Goal: Task Accomplishment & Management: Complete application form

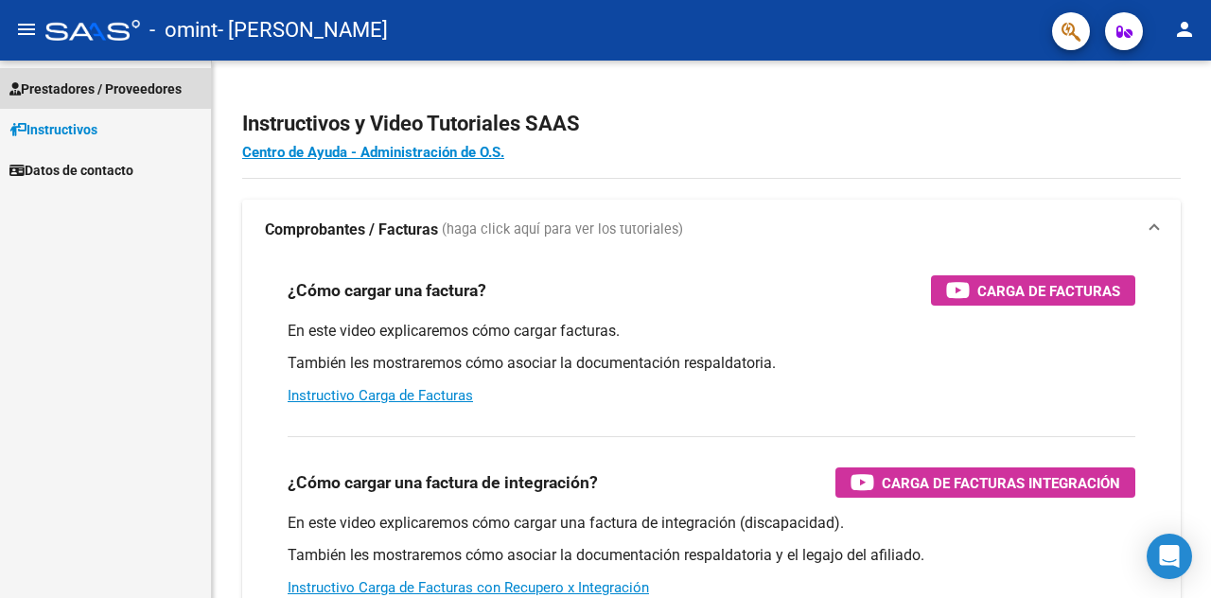
click at [96, 88] on span "Prestadores / Proveedores" at bounding box center [95, 88] width 172 height 21
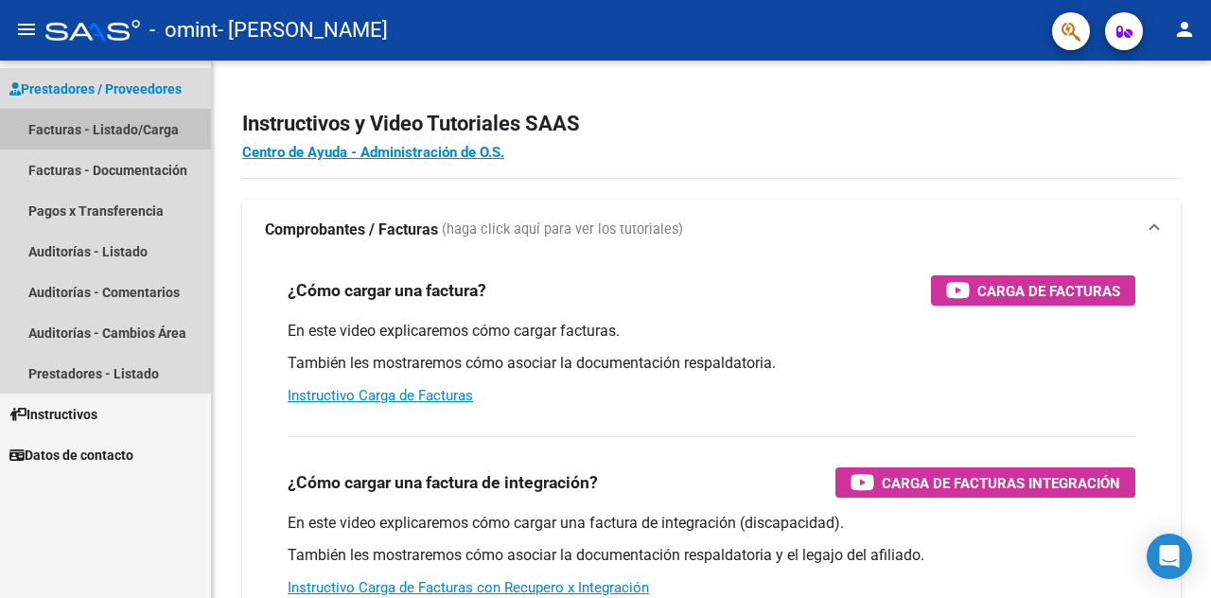
click at [87, 131] on link "Facturas - Listado/Carga" at bounding box center [105, 129] width 211 height 41
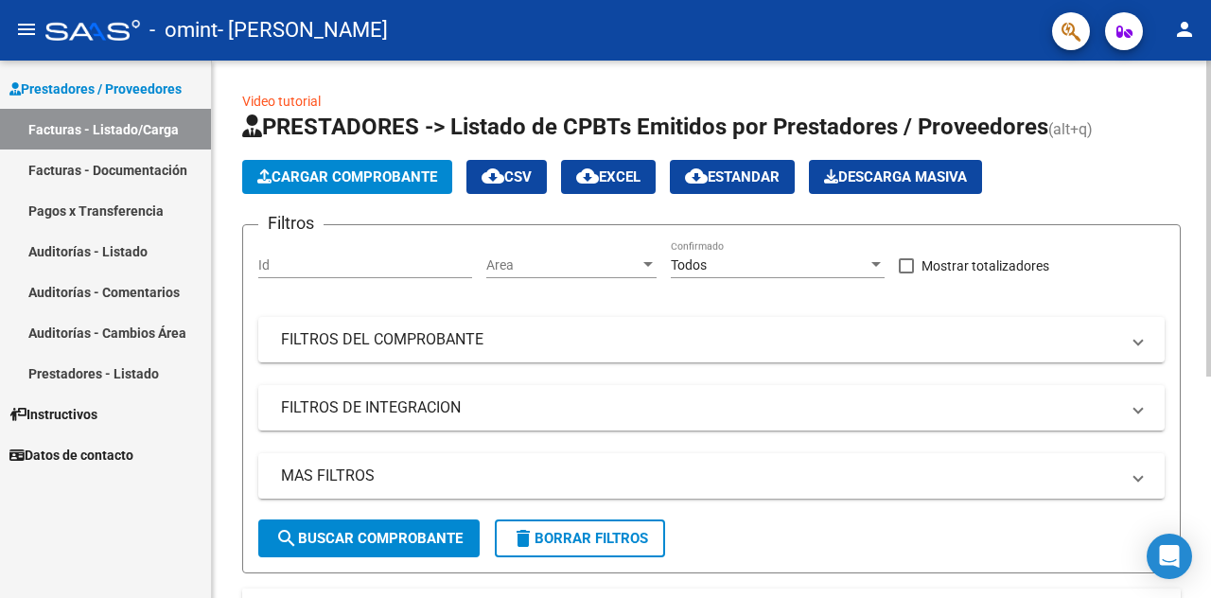
click at [372, 177] on span "Cargar Comprobante" at bounding box center [347, 176] width 180 height 17
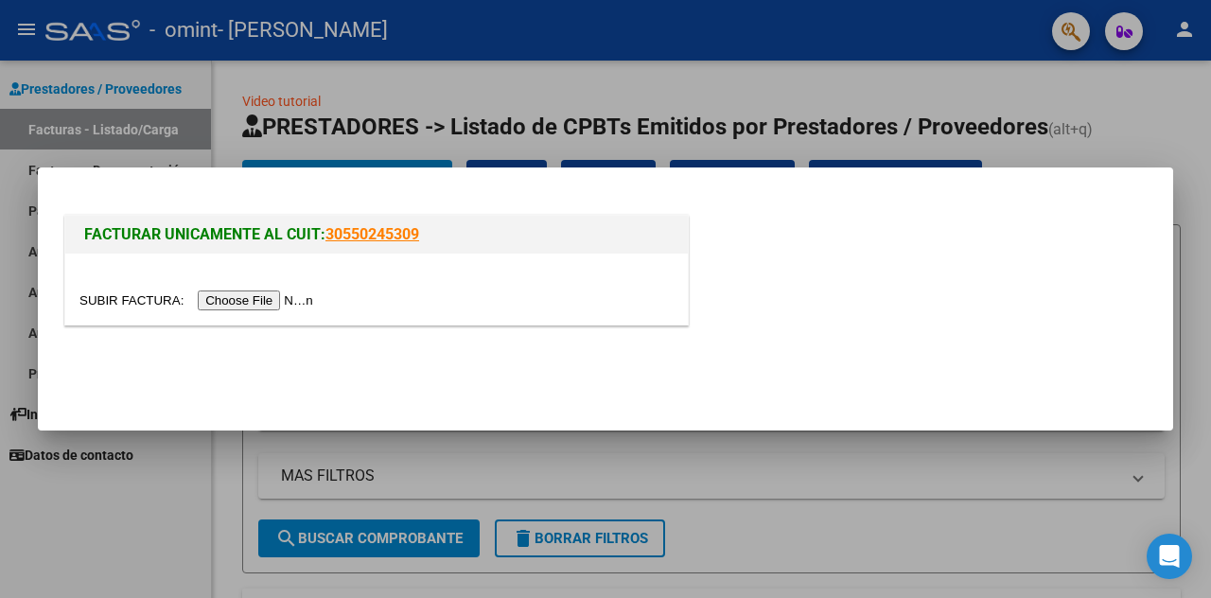
click at [284, 296] on input "file" at bounding box center [198, 300] width 239 height 20
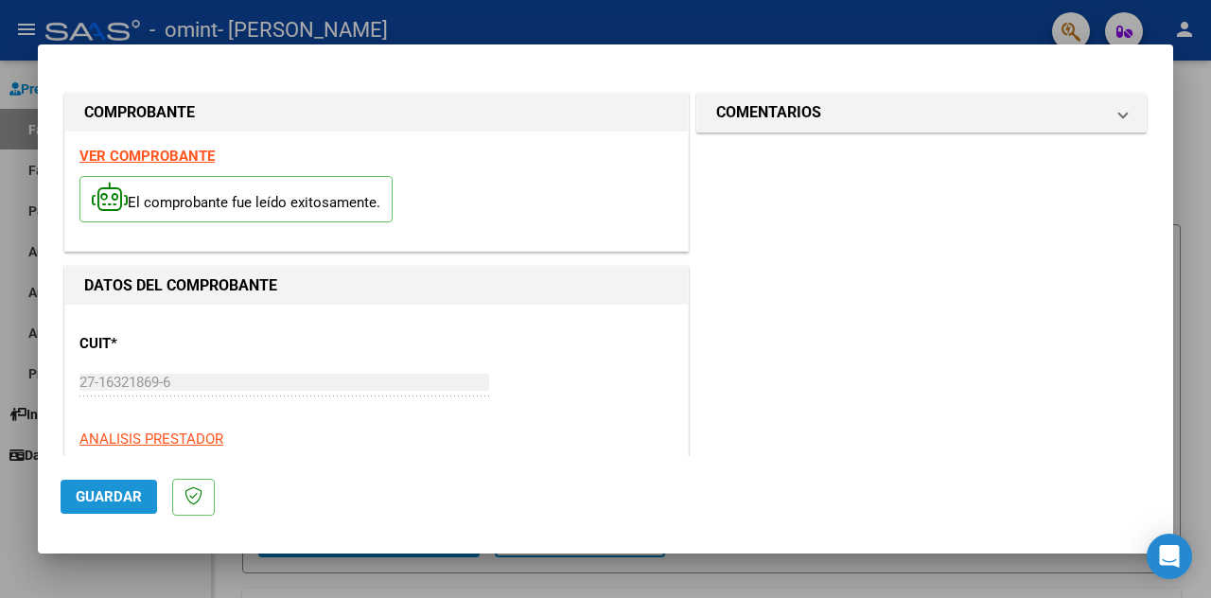
click at [104, 490] on span "Guardar" at bounding box center [109, 496] width 66 height 17
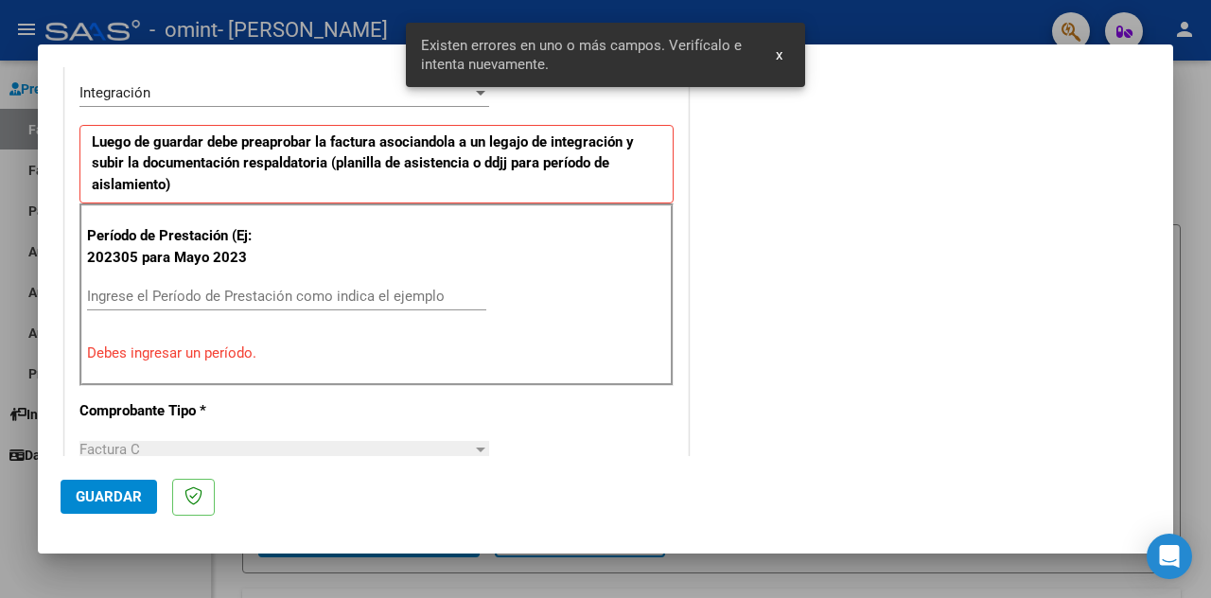
scroll to position [446, 0]
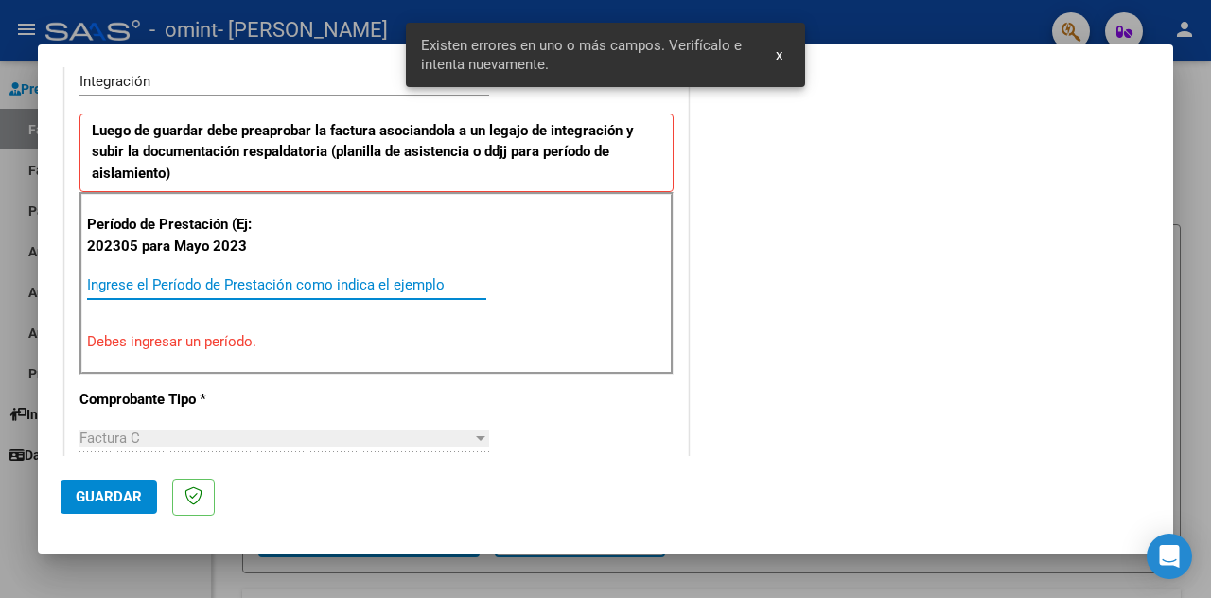
click at [106, 279] on input "Ingrese el Período de Prestación como indica el ejemplo" at bounding box center [286, 284] width 399 height 17
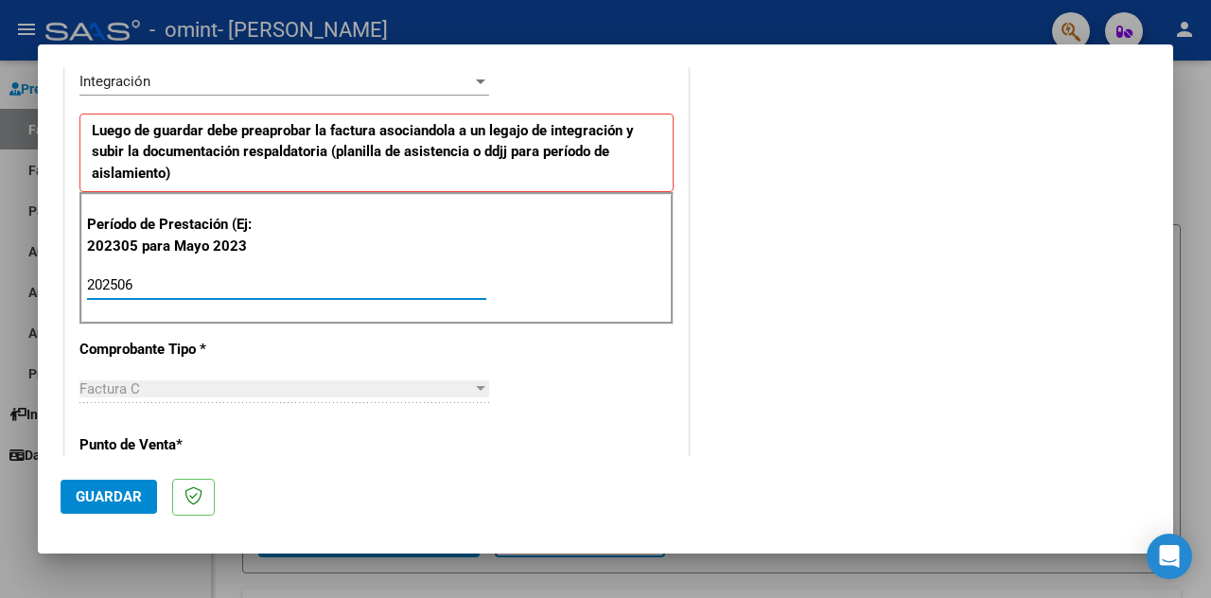
type input "202506"
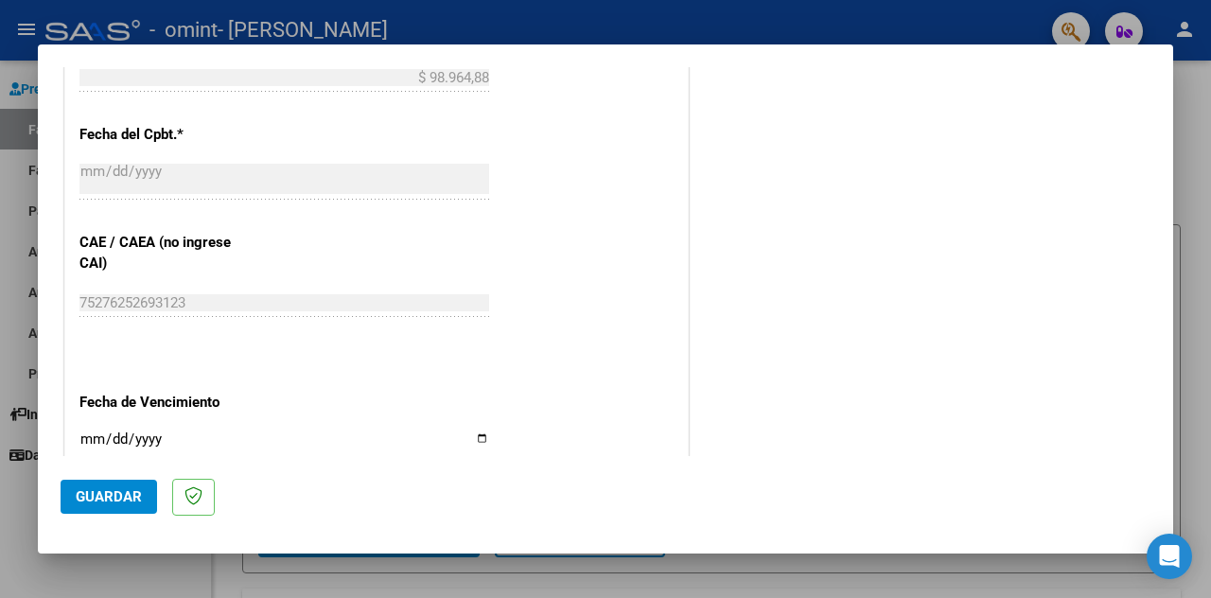
scroll to position [1279, 0]
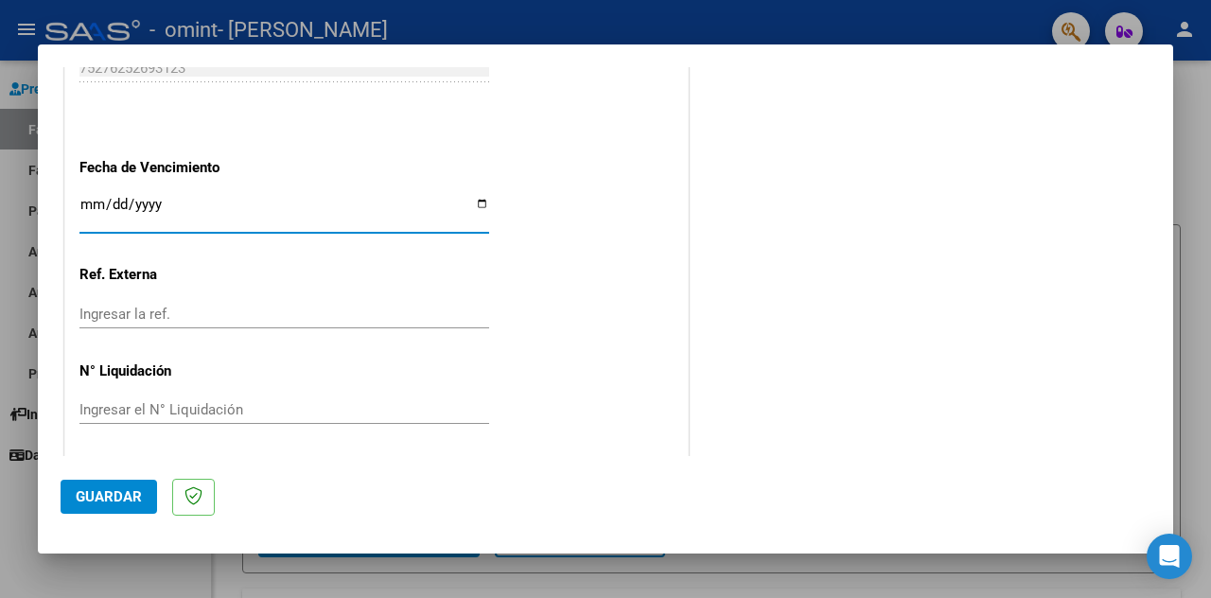
click at [93, 201] on input "Ingresar la fecha" at bounding box center [284, 212] width 410 height 30
click at [478, 200] on input "Ingresar la fecha" at bounding box center [284, 212] width 410 height 30
click at [432, 521] on mat-dialog-actions "Guardar" at bounding box center [606, 493] width 1090 height 75
click at [475, 200] on input "Ingresar la fecha" at bounding box center [284, 212] width 410 height 30
type input "[DATE]"
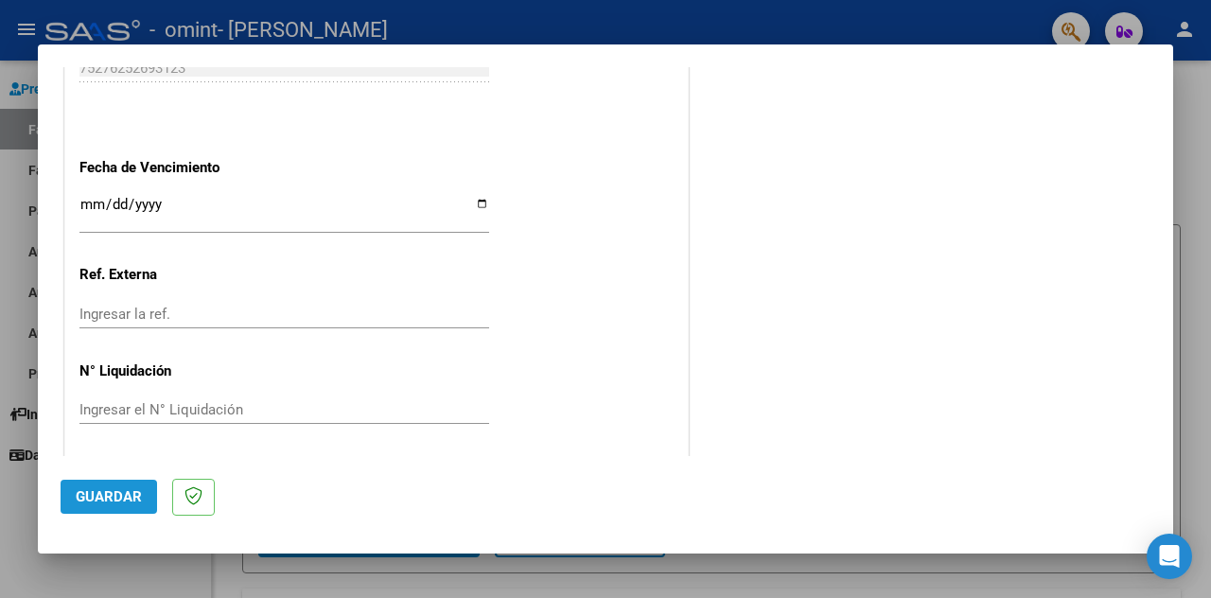
click at [108, 502] on span "Guardar" at bounding box center [109, 496] width 66 height 17
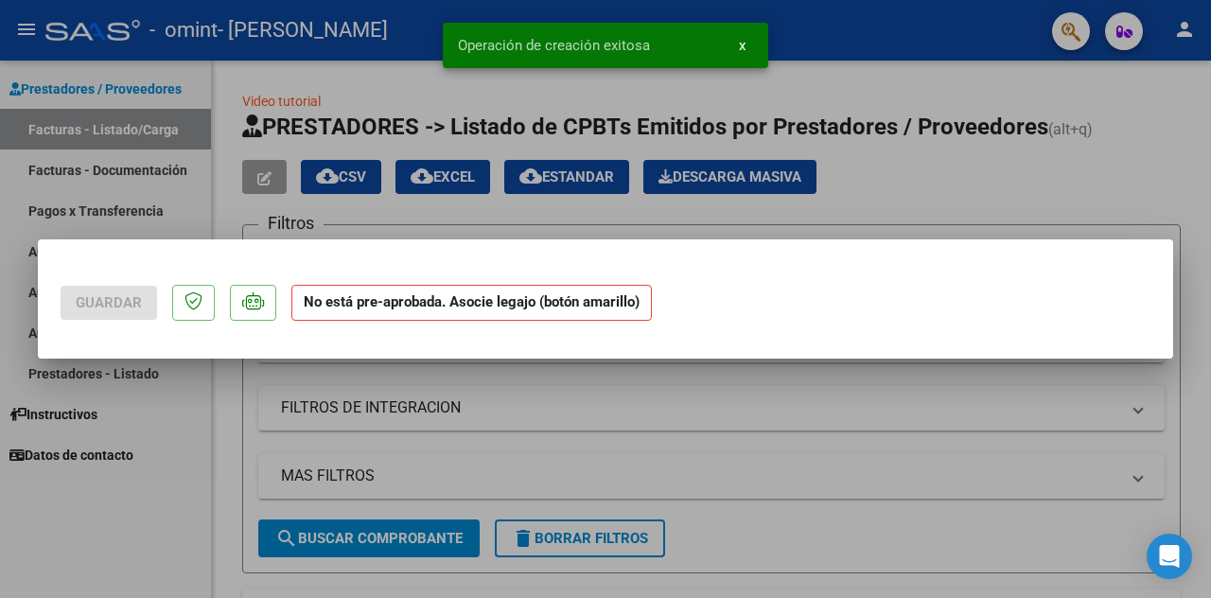
scroll to position [0, 0]
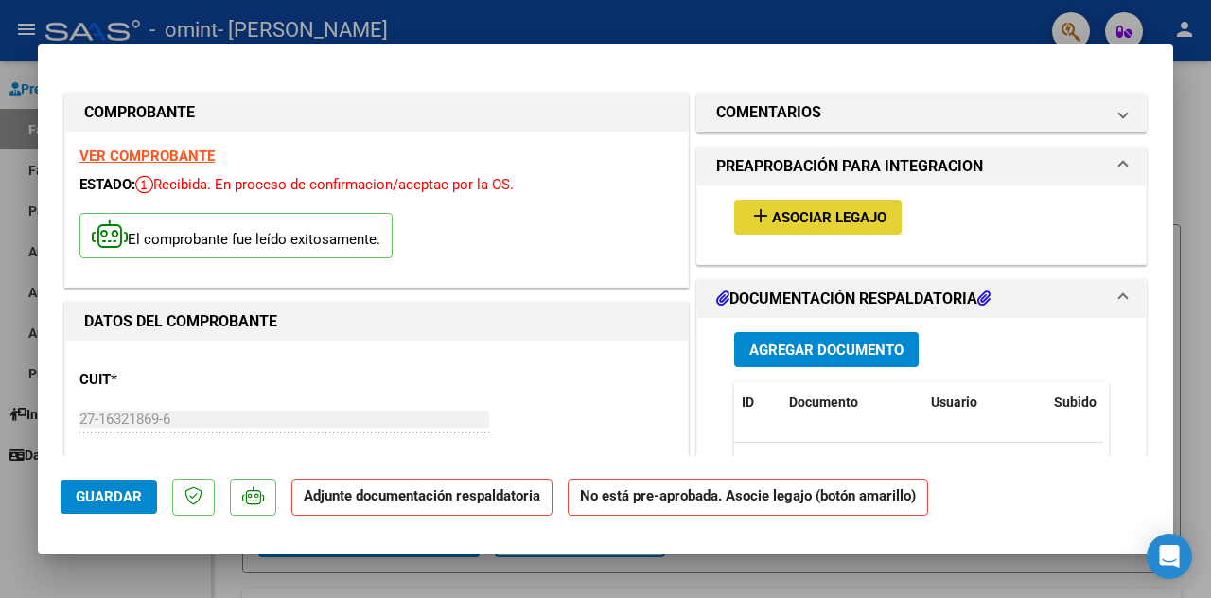
click at [820, 216] on span "Asociar Legajo" at bounding box center [829, 217] width 114 height 17
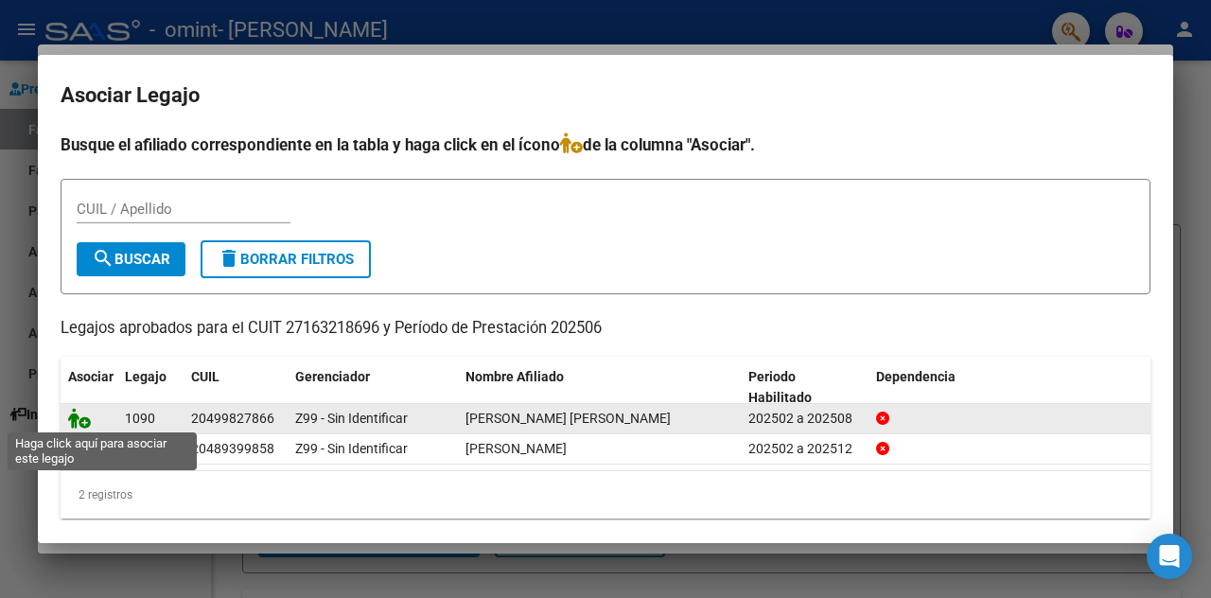
click at [74, 417] on icon at bounding box center [79, 418] width 23 height 21
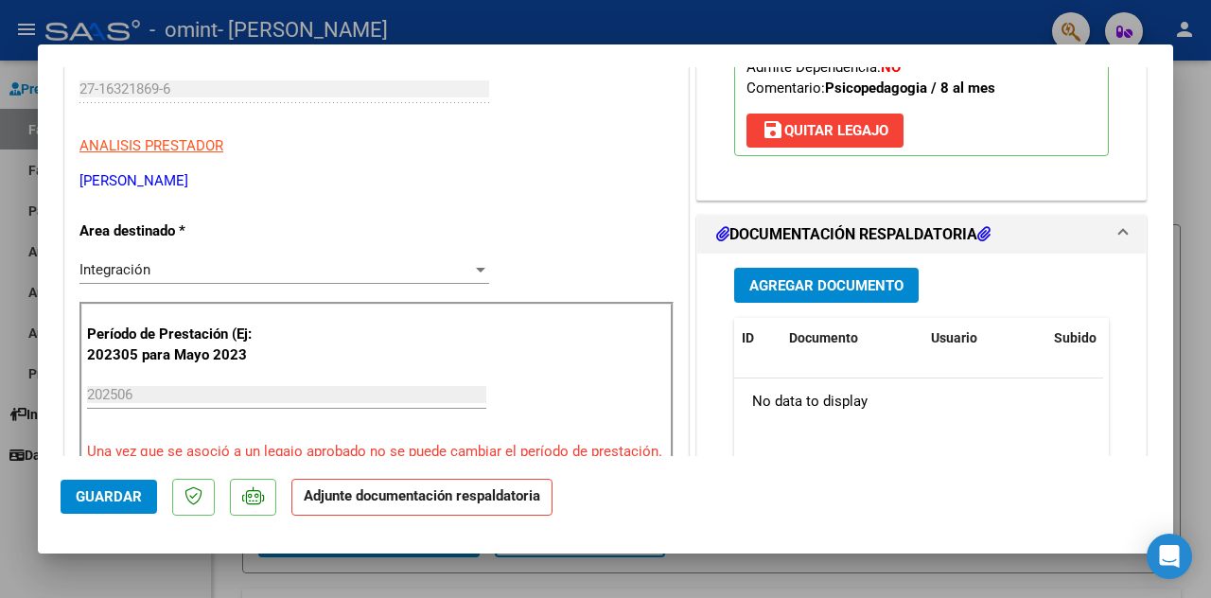
scroll to position [327, 0]
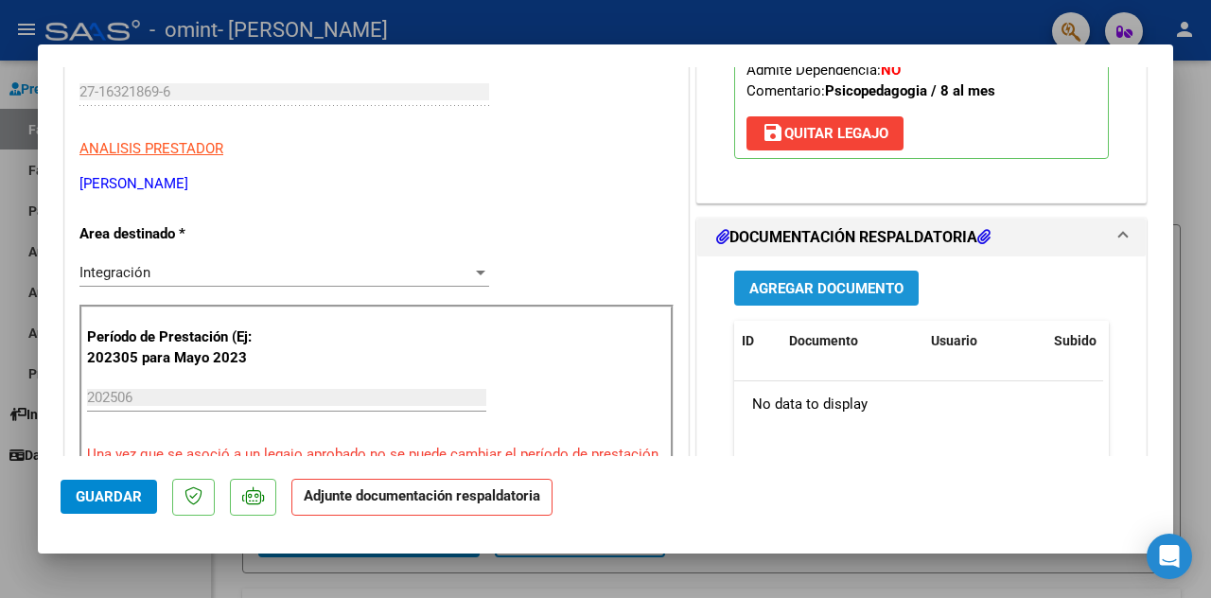
click at [792, 297] on span "Agregar Documento" at bounding box center [826, 288] width 154 height 17
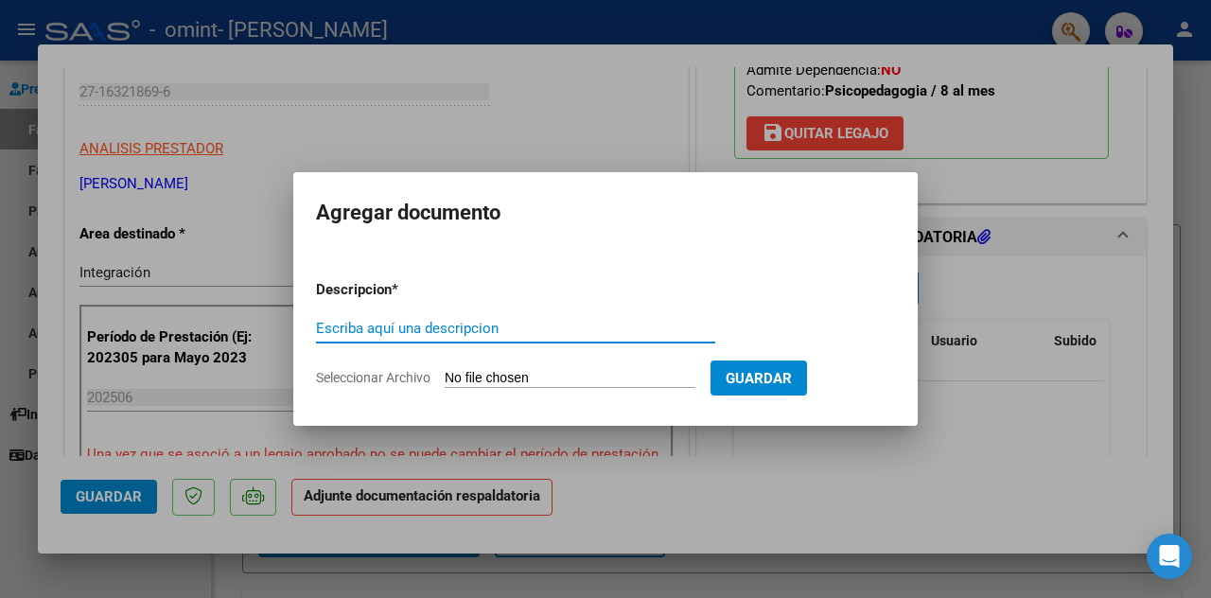
click at [404, 372] on span "Seleccionar Archivo" at bounding box center [373, 377] width 114 height 15
click at [445, 372] on input "Seleccionar Archivo" at bounding box center [570, 379] width 251 height 18
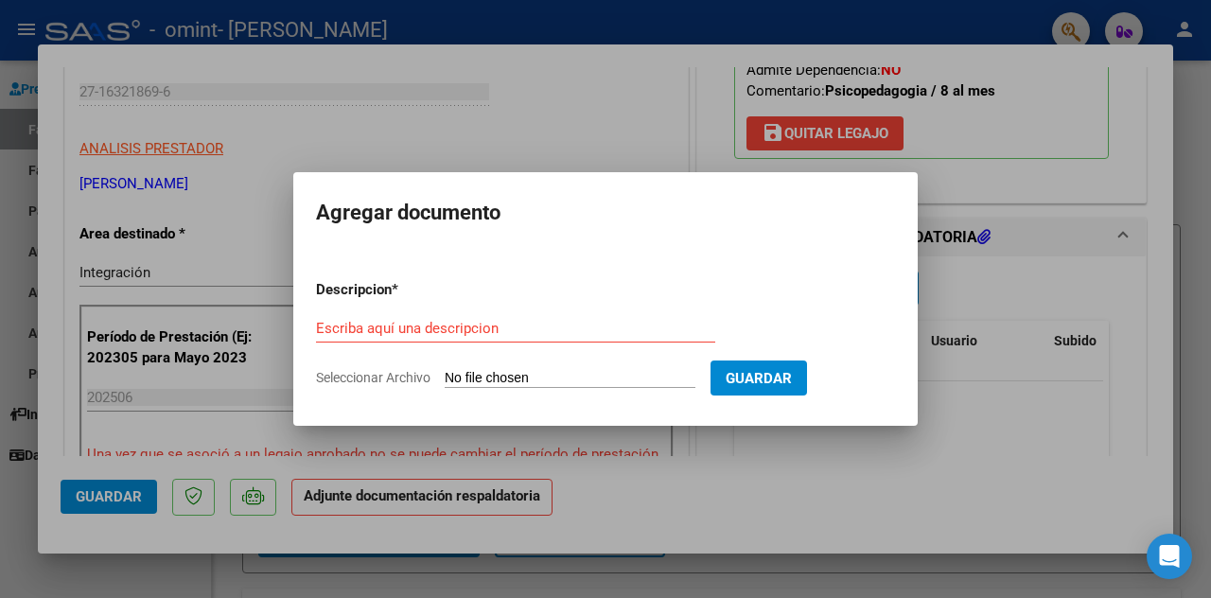
type input "C:\fakepath\ASIST [DATE].pdf"
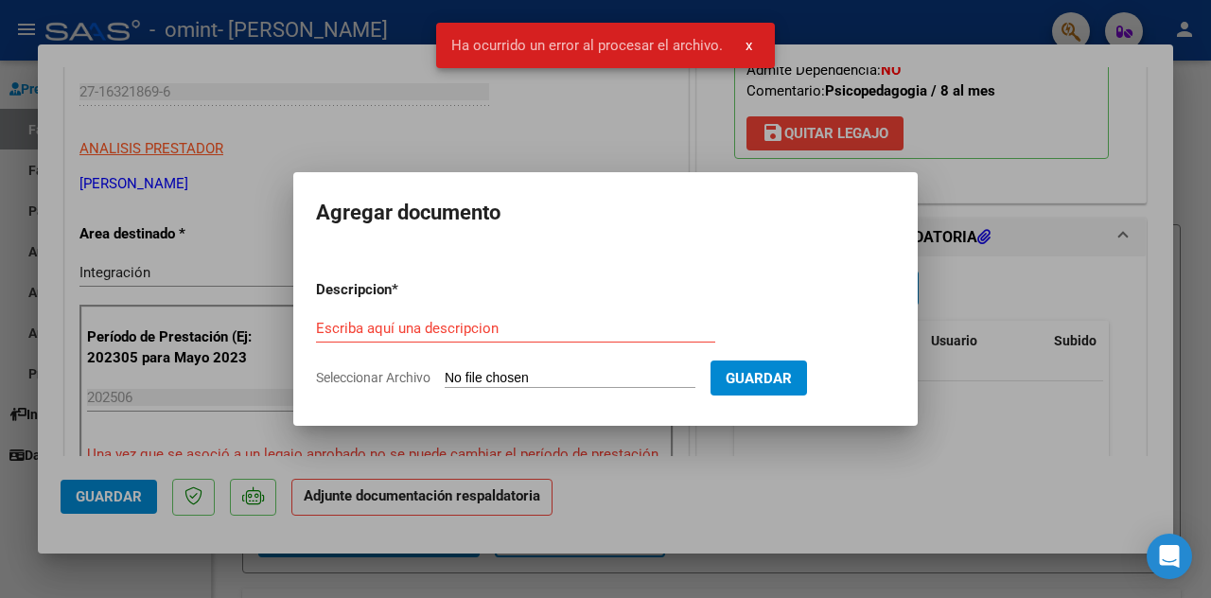
click at [427, 321] on input "Escriba aquí una descripcion" at bounding box center [515, 328] width 399 height 17
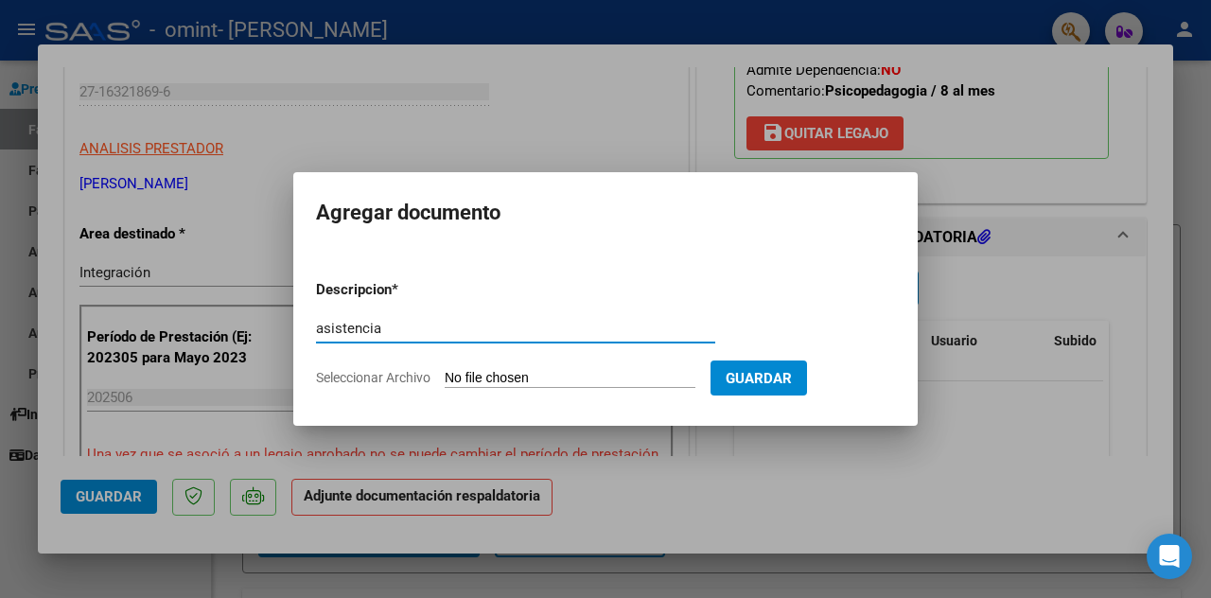
type input "asistencia"
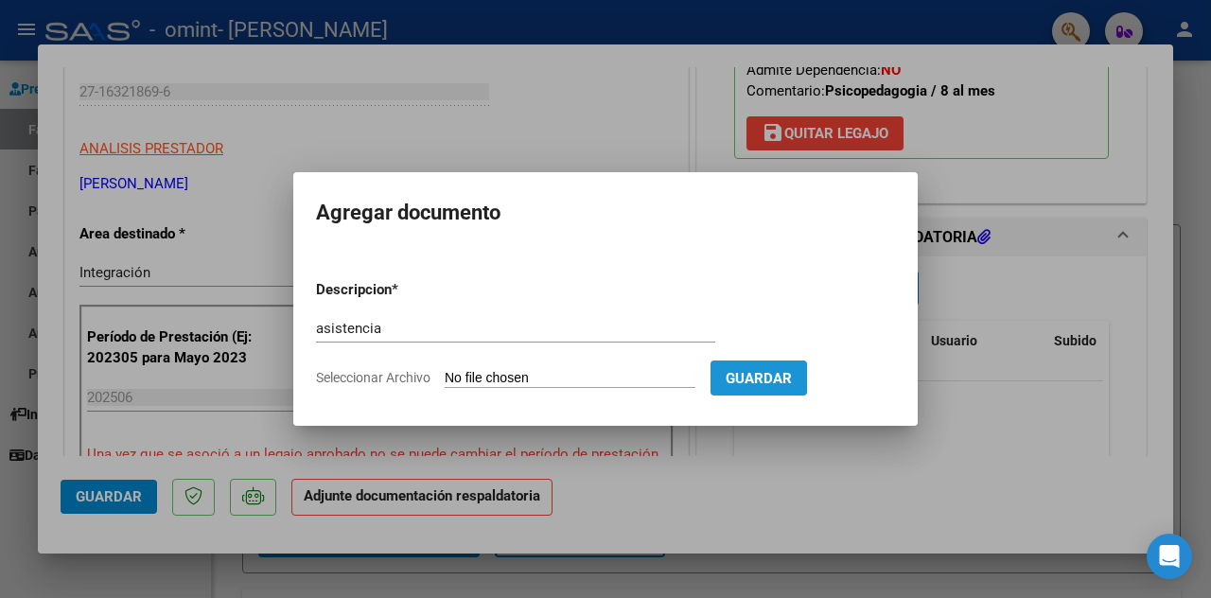
click at [779, 372] on span "Guardar" at bounding box center [758, 378] width 66 height 17
click at [492, 378] on input "Seleccionar Archivo" at bounding box center [570, 379] width 251 height 18
type input "C:\fakepath\ASIST [DATE].pdf"
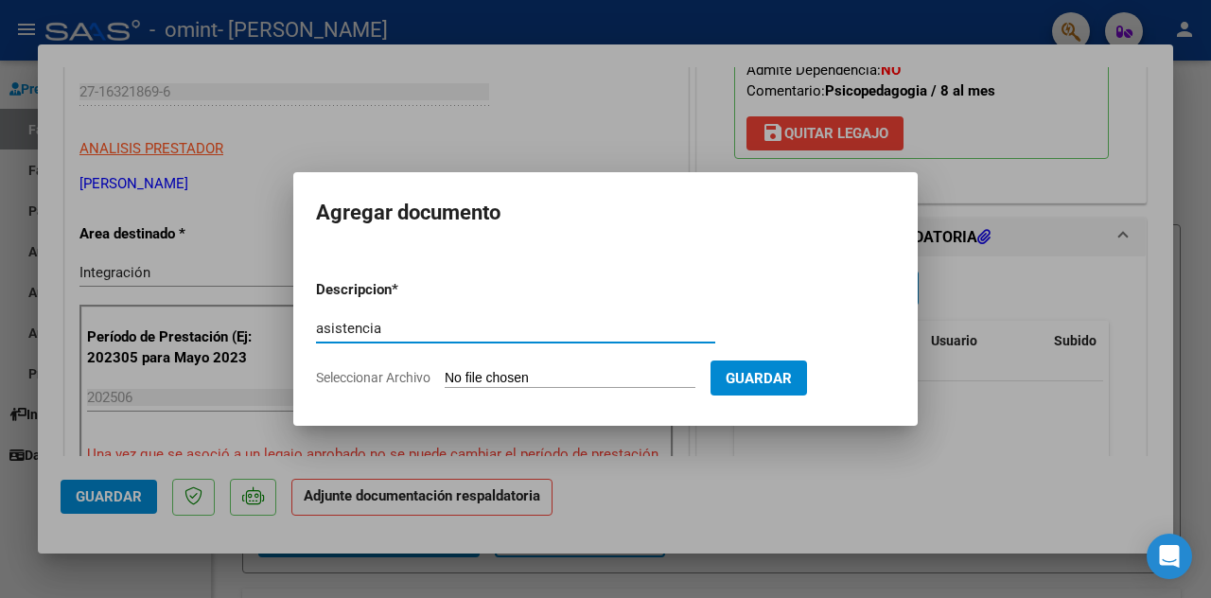
click at [400, 330] on input "asistencia" at bounding box center [515, 328] width 399 height 17
click at [389, 332] on input "asistencia jjunio" at bounding box center [515, 328] width 399 height 17
type input "asistencia junio"
click at [393, 377] on span "Seleccionar Archivo" at bounding box center [373, 377] width 114 height 15
click at [445, 377] on input "Seleccionar Archivo" at bounding box center [570, 379] width 251 height 18
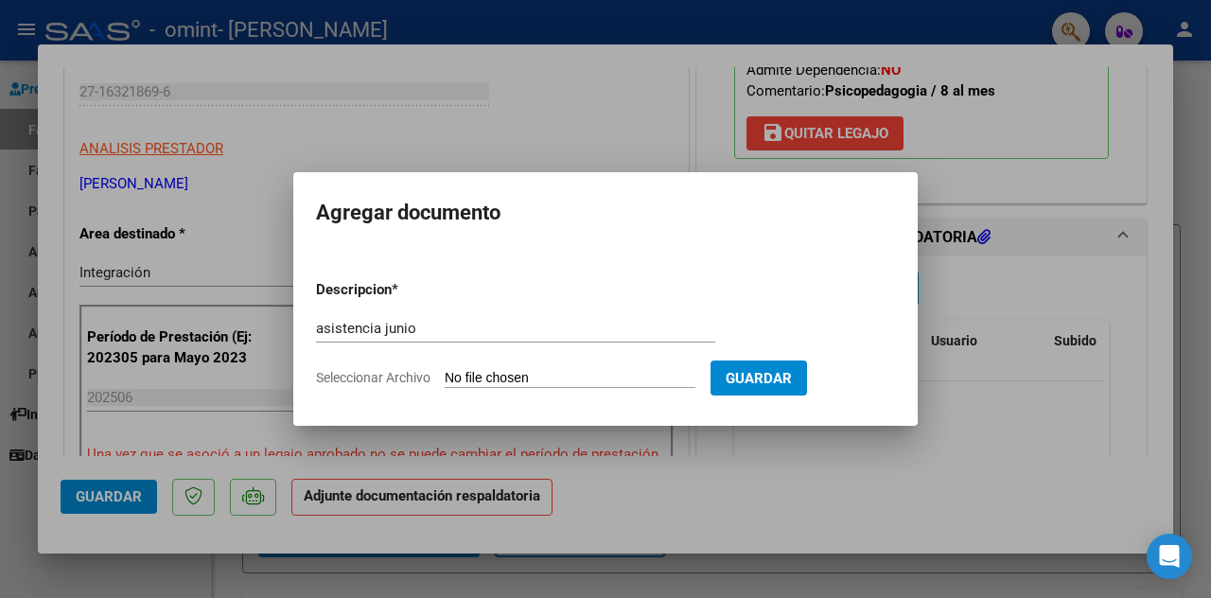
type input "C:\fakepath\ASIST [DATE].pdf"
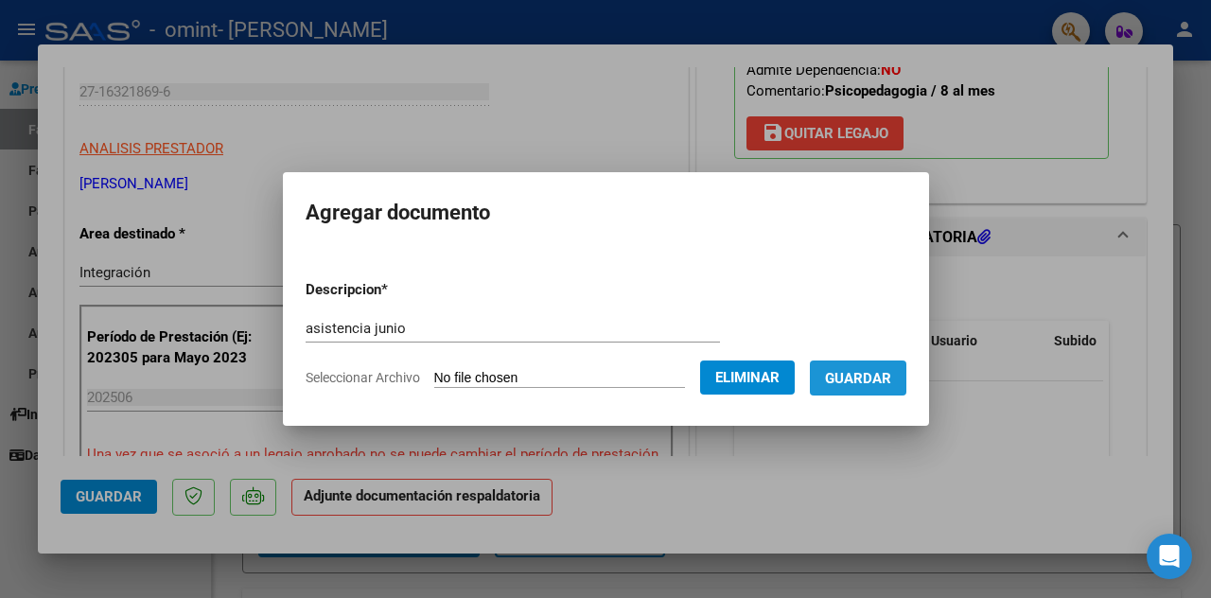
click at [891, 383] on span "Guardar" at bounding box center [858, 378] width 66 height 17
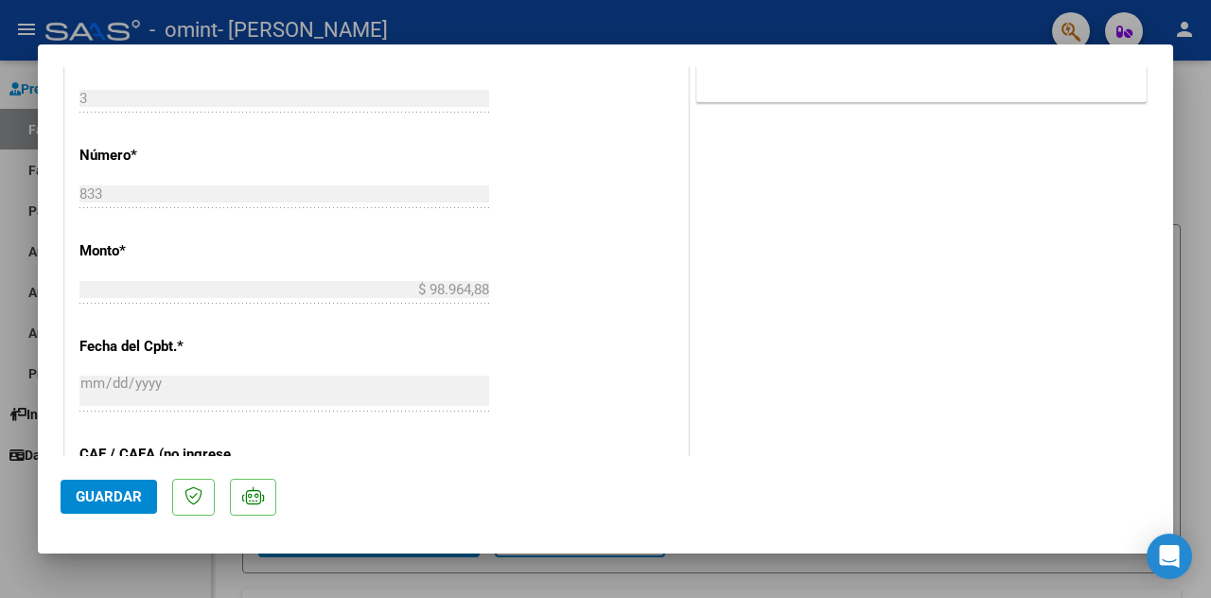
scroll to position [883, 0]
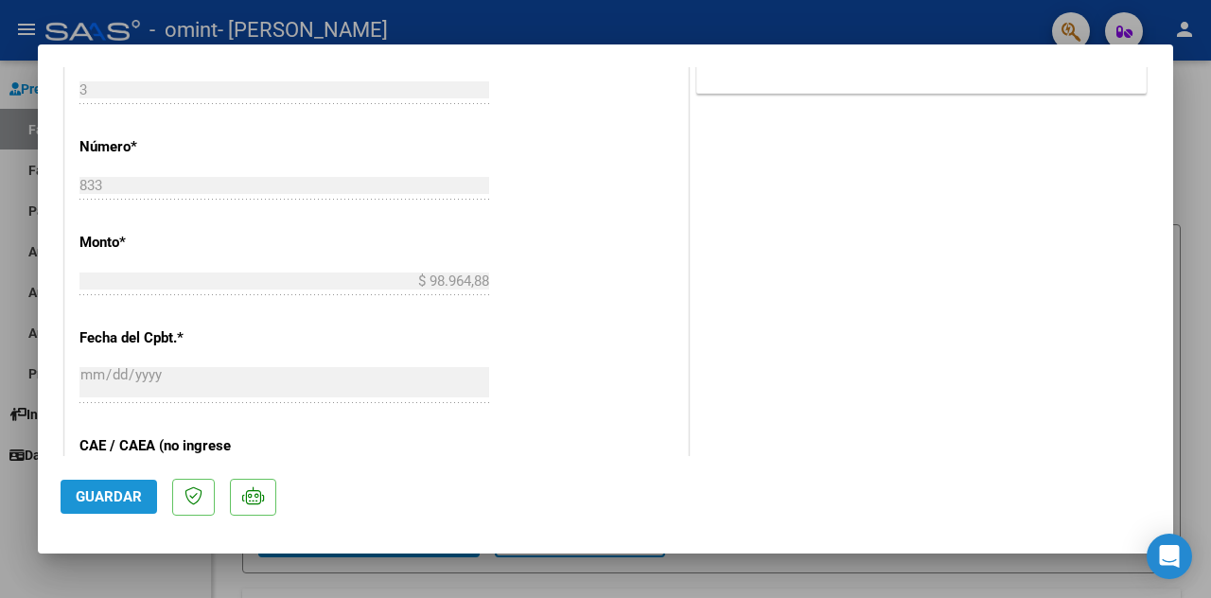
click at [131, 495] on span "Guardar" at bounding box center [109, 496] width 66 height 17
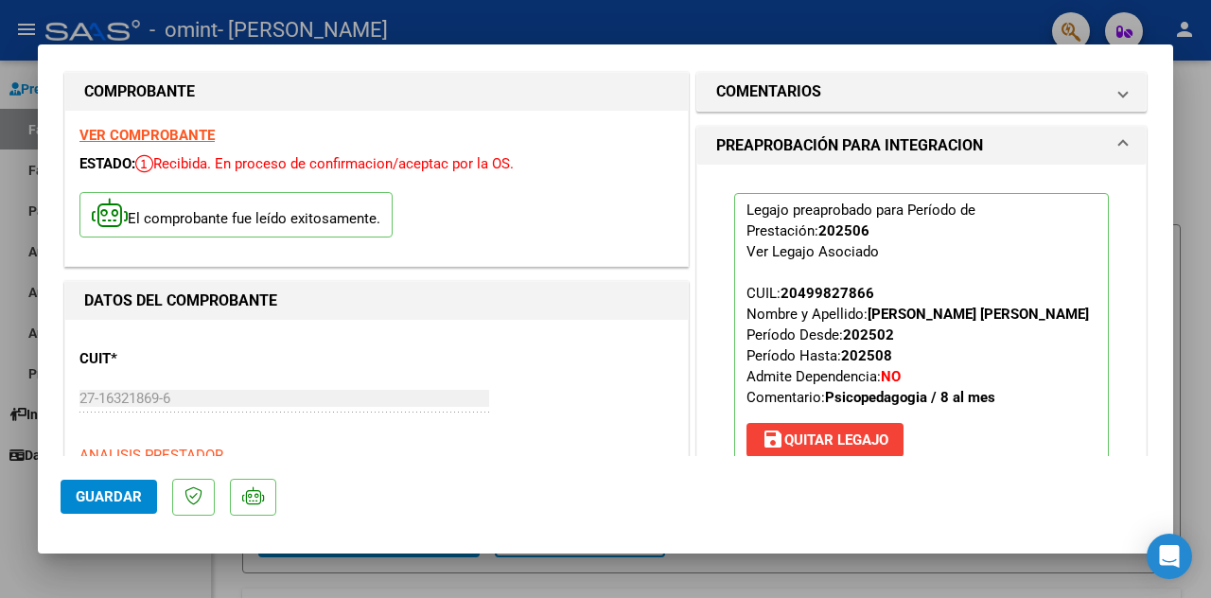
scroll to position [0, 0]
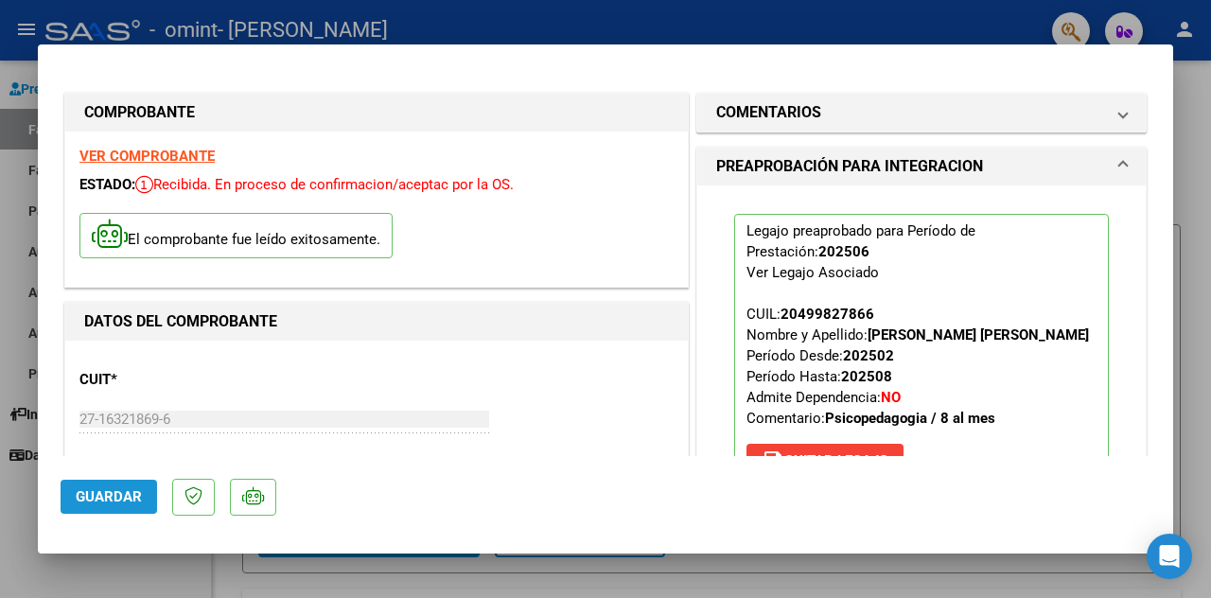
click at [111, 497] on span "Guardar" at bounding box center [109, 496] width 66 height 17
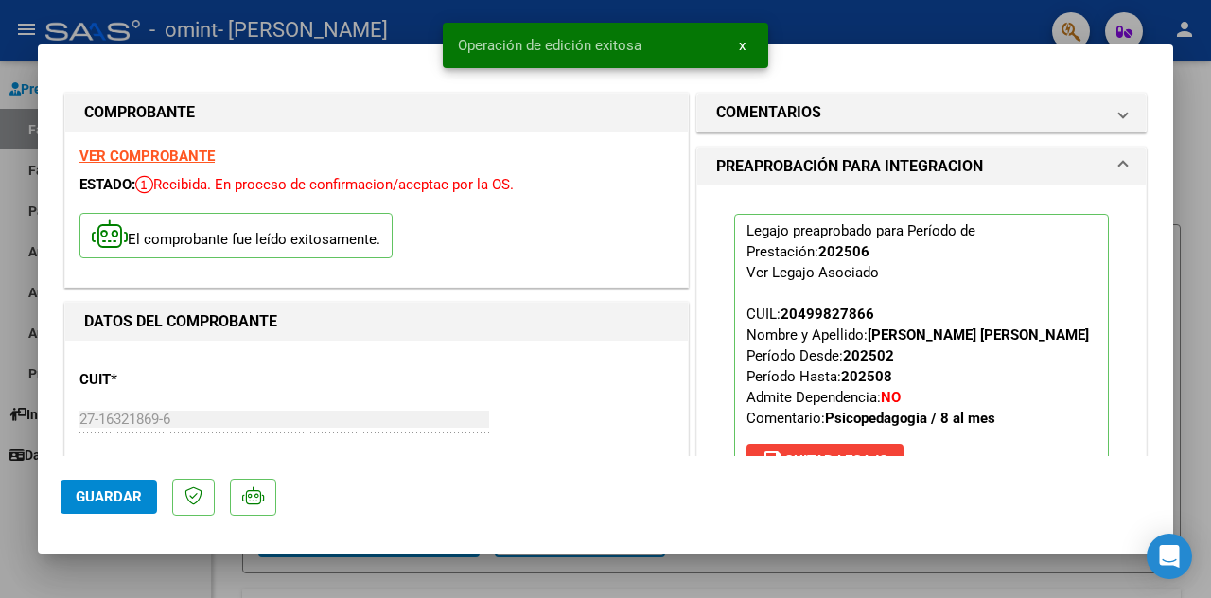
click at [745, 43] on button "x" at bounding box center [742, 45] width 37 height 34
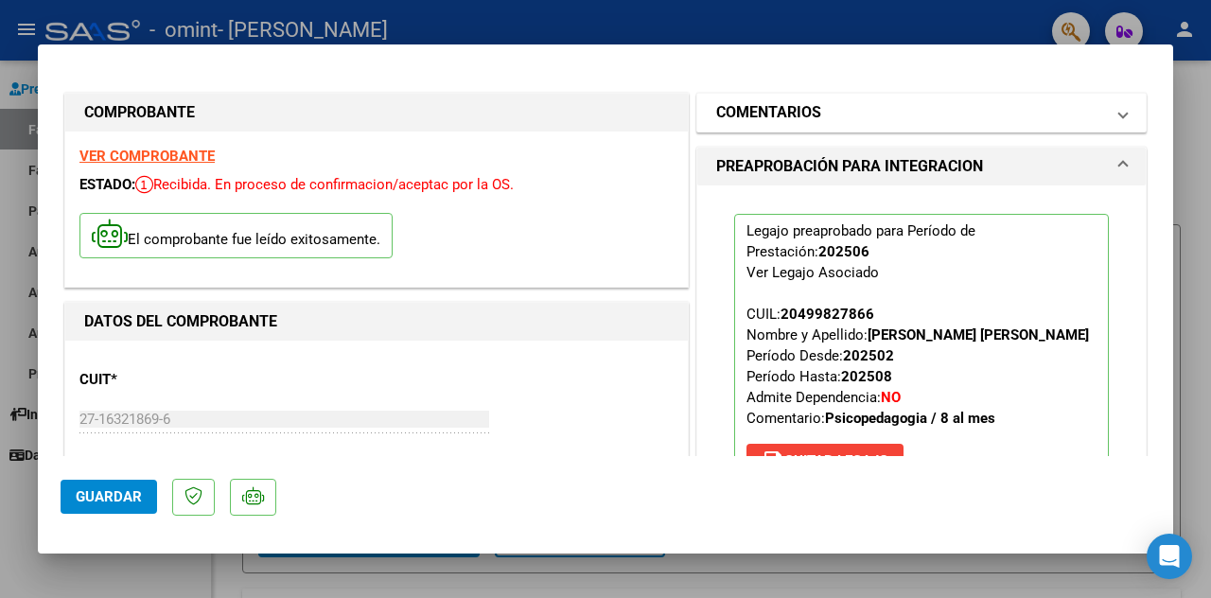
click at [1119, 114] on span at bounding box center [1123, 112] width 8 height 23
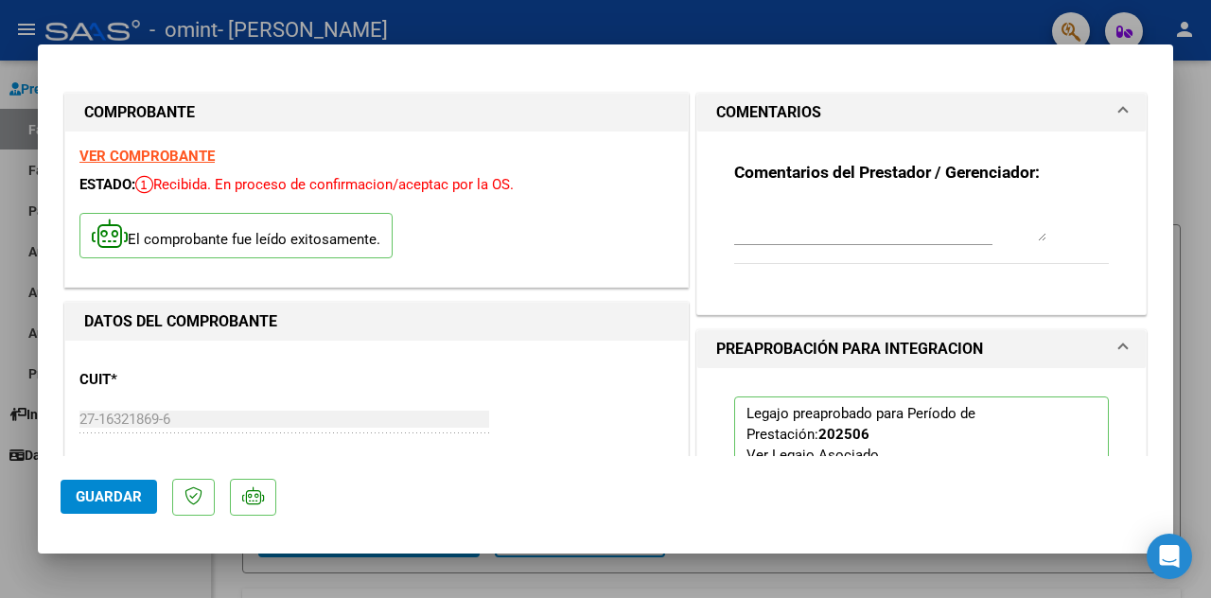
click at [158, 239] on p "El comprobante fue leído exitosamente." at bounding box center [235, 236] width 313 height 46
click at [253, 499] on icon at bounding box center [253, 495] width 22 height 19
click at [90, 492] on span "Guardar" at bounding box center [109, 496] width 66 height 17
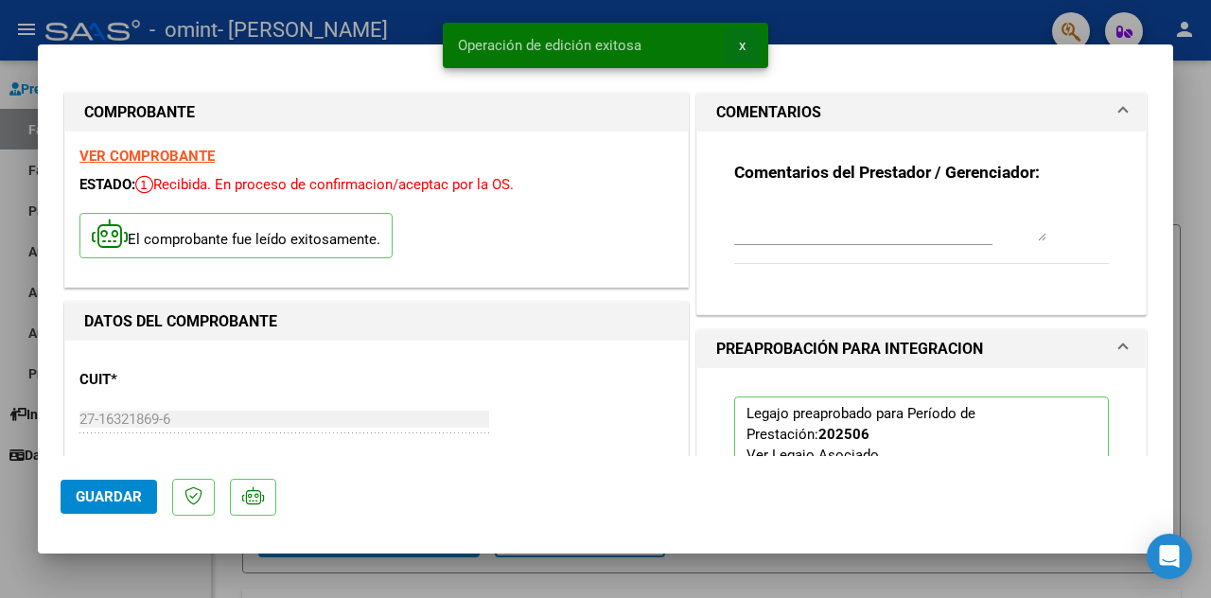
click at [739, 40] on span "x" at bounding box center [742, 45] width 7 height 17
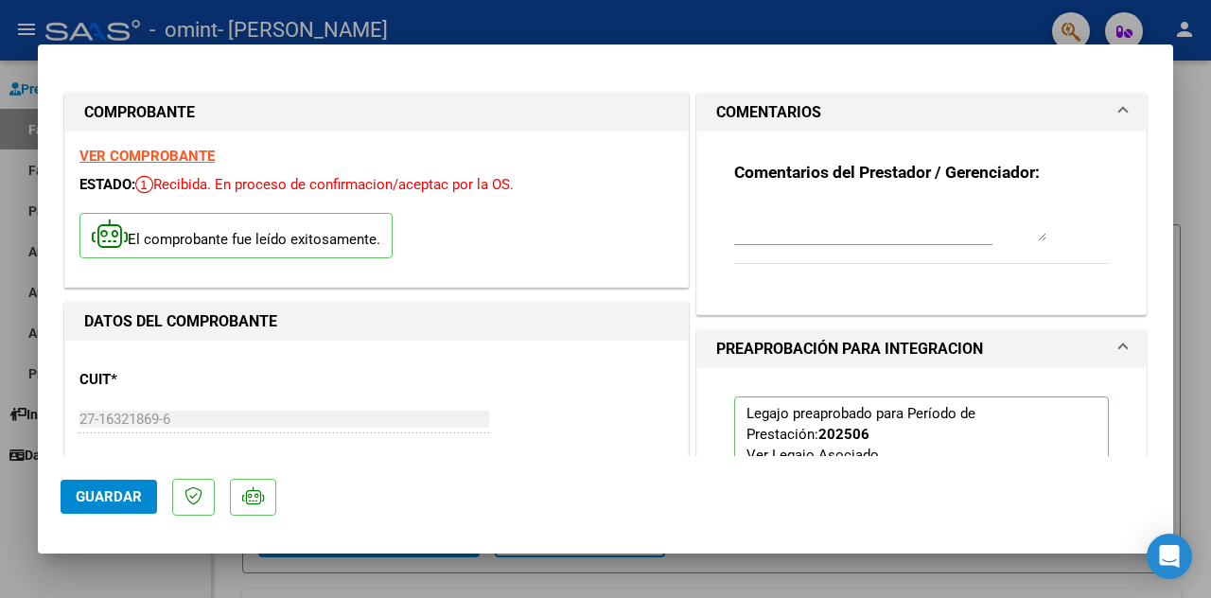
click at [790, 20] on div at bounding box center [605, 299] width 1211 height 598
click at [790, 20] on div "- [PERSON_NAME]" at bounding box center [540, 30] width 991 height 42
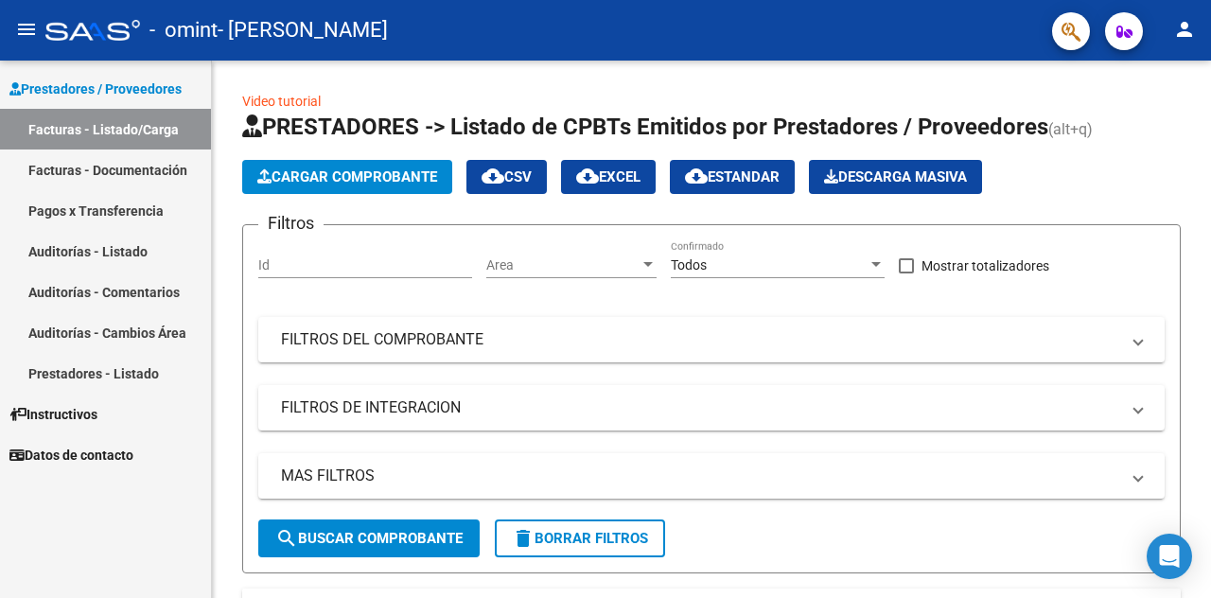
click at [118, 135] on link "Facturas - Listado/Carga" at bounding box center [105, 129] width 211 height 41
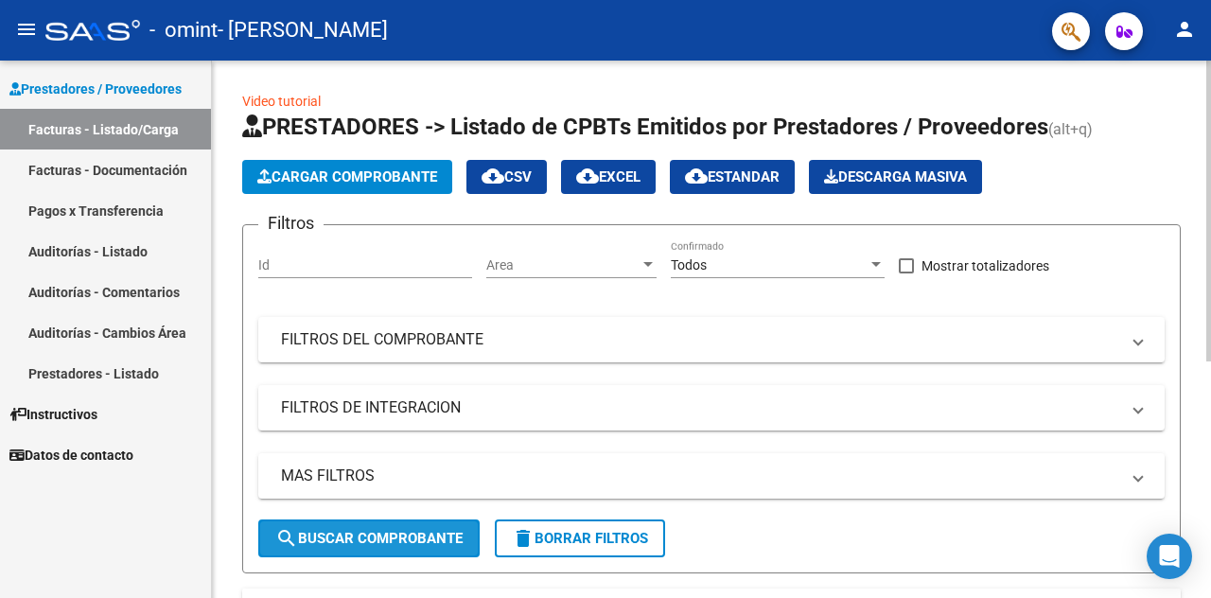
click at [381, 534] on span "search Buscar Comprobante" at bounding box center [368, 538] width 187 height 17
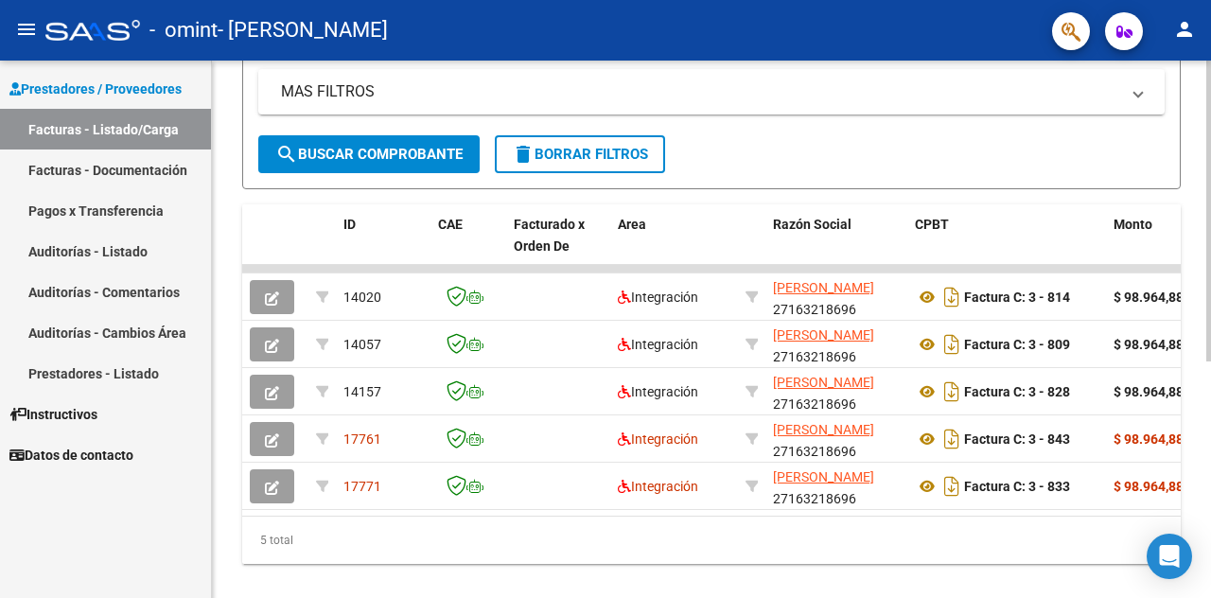
scroll to position [396, 0]
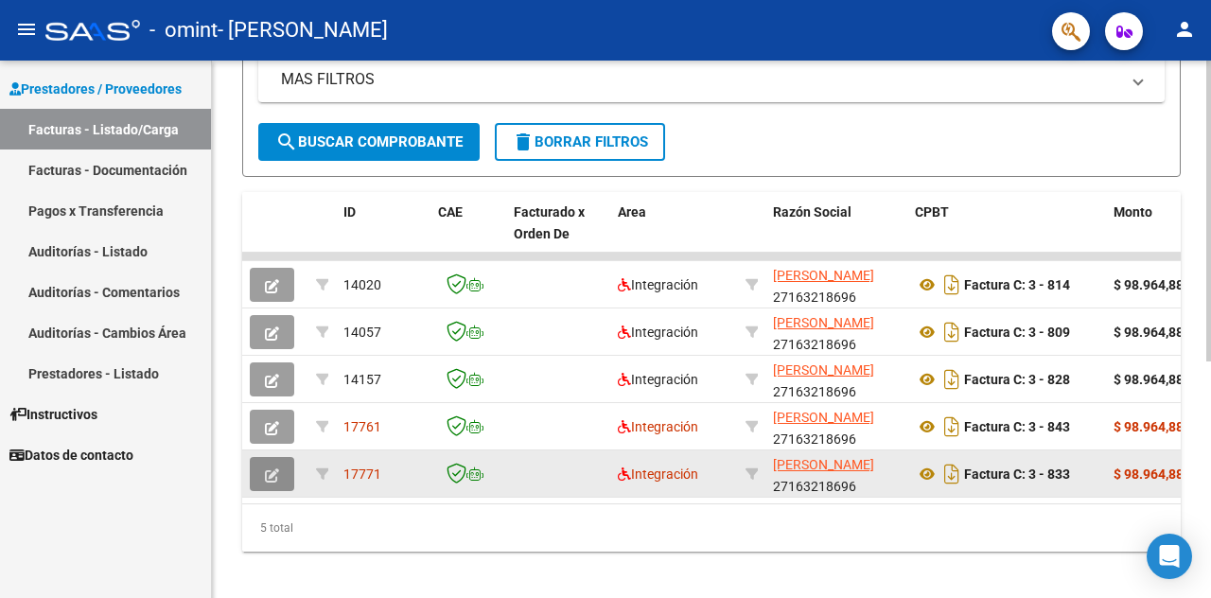
click at [274, 475] on icon "button" at bounding box center [272, 475] width 14 height 14
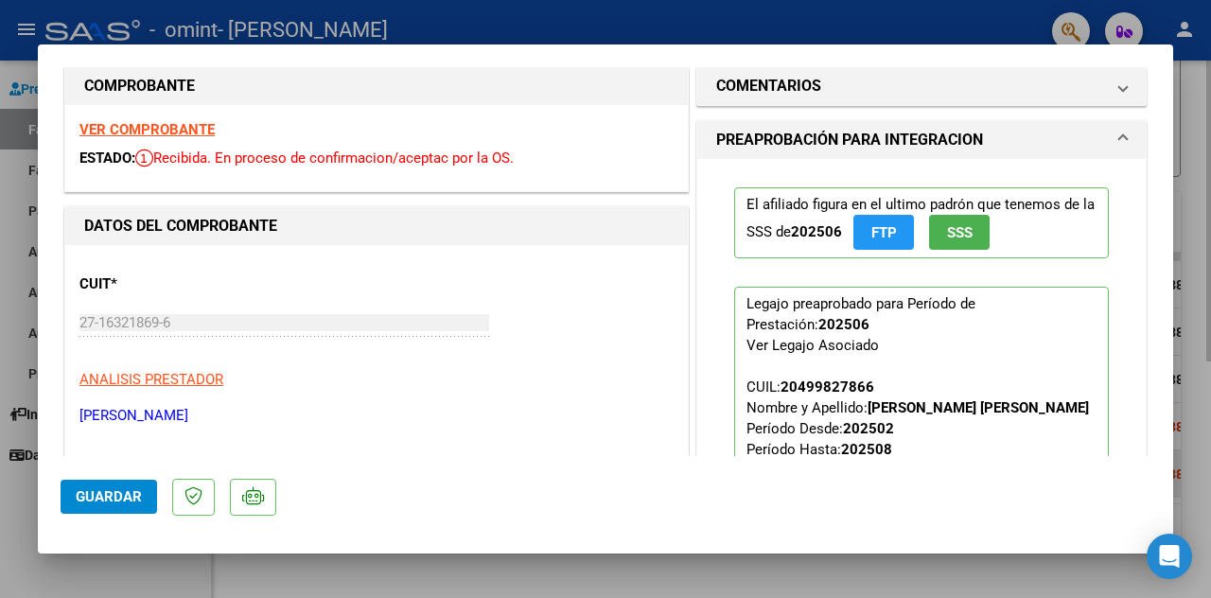
scroll to position [0, 0]
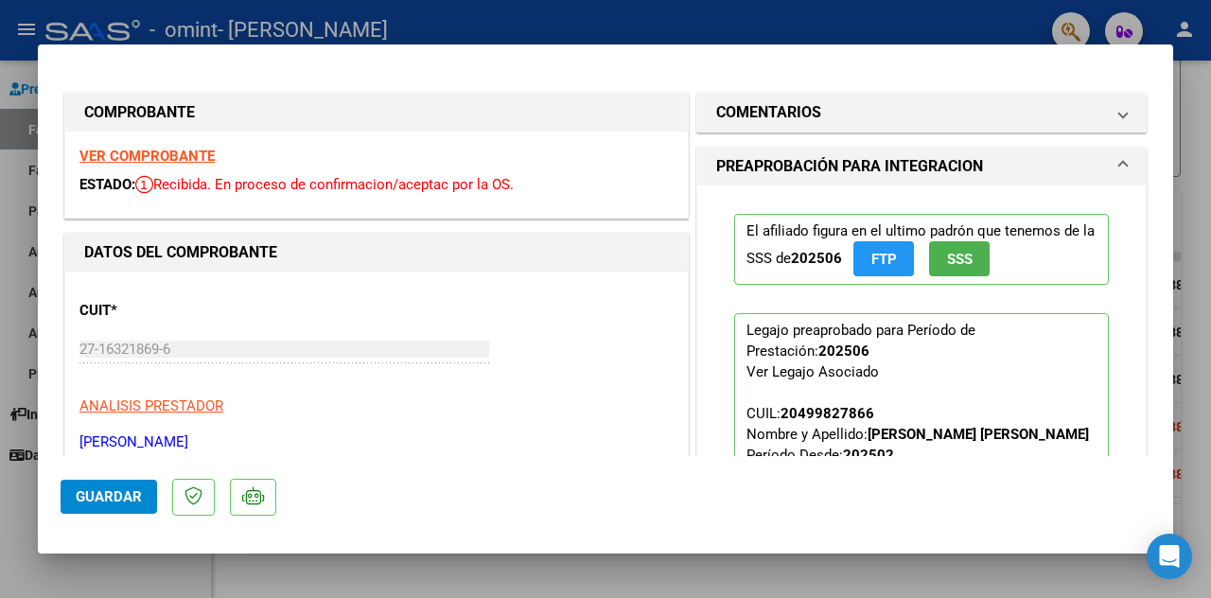
click at [914, 16] on div at bounding box center [605, 299] width 1211 height 598
click at [914, 16] on div "- [PERSON_NAME]" at bounding box center [540, 30] width 991 height 42
type input "$ 0,00"
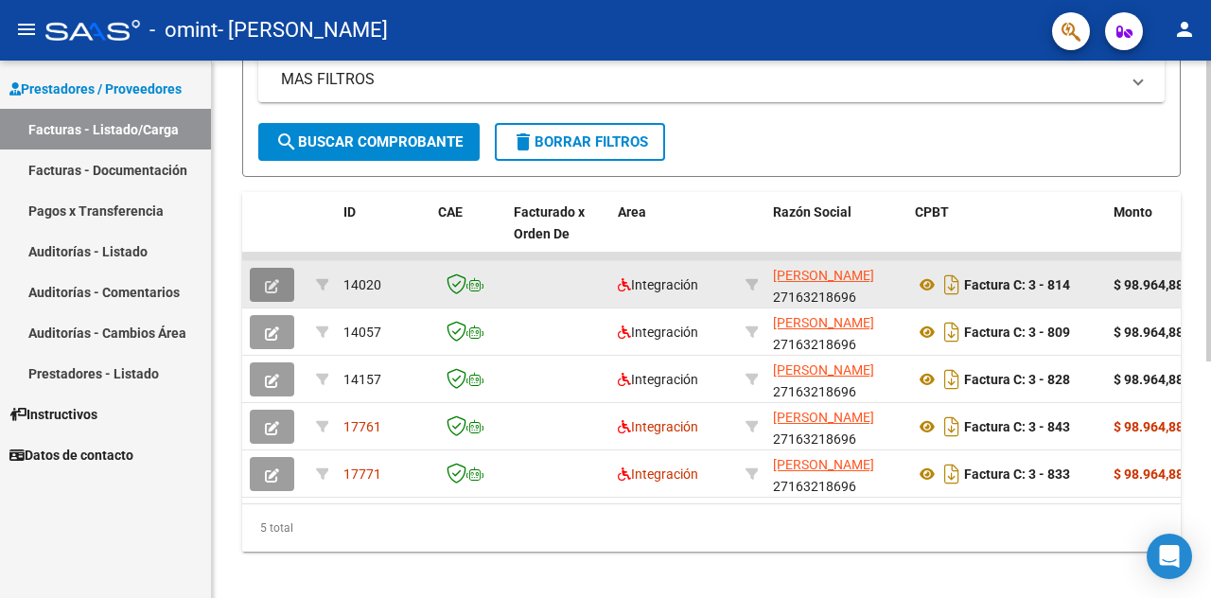
click at [270, 287] on icon "button" at bounding box center [272, 286] width 14 height 14
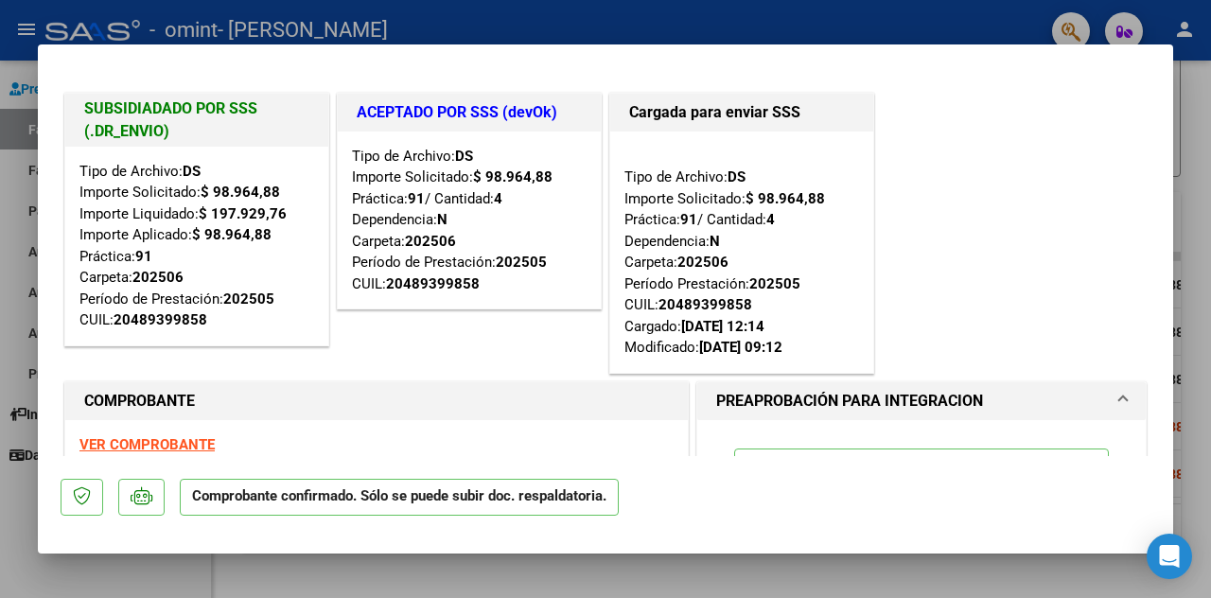
click at [1112, 312] on div "SUBSIDIADADO POR SSS (.DR_ENVIO) Tipo de Archivo: DS Importe Solicitado: $ 98.9…" at bounding box center [606, 233] width 1090 height 288
click at [619, 24] on div at bounding box center [605, 299] width 1211 height 598
type input "$ 0,00"
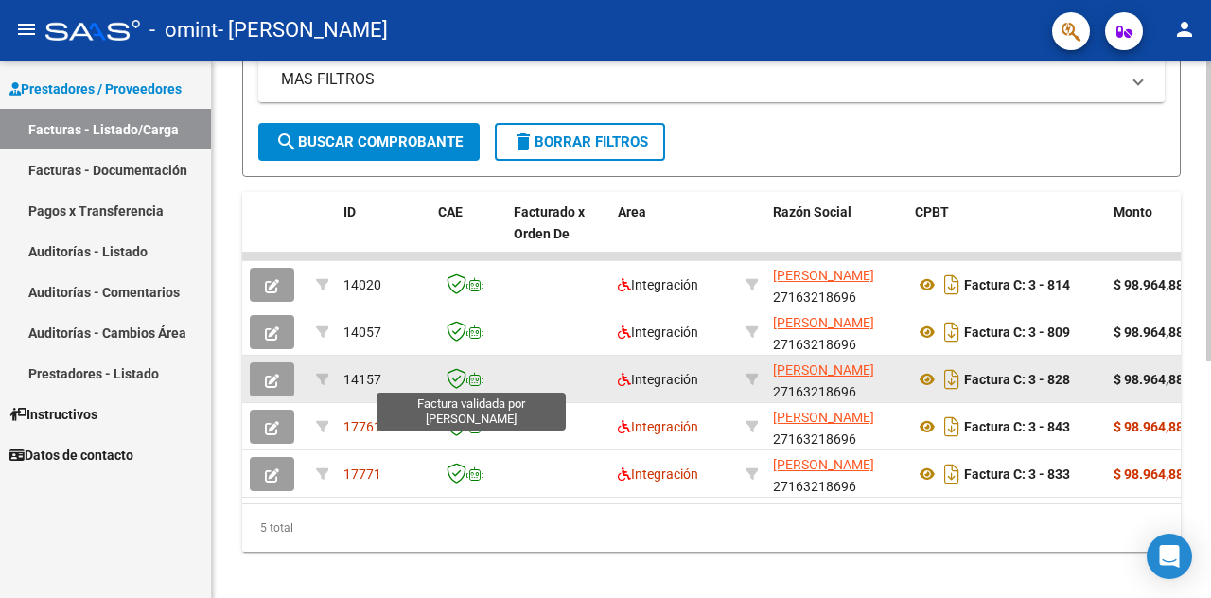
click at [458, 377] on icon at bounding box center [456, 378] width 20 height 21
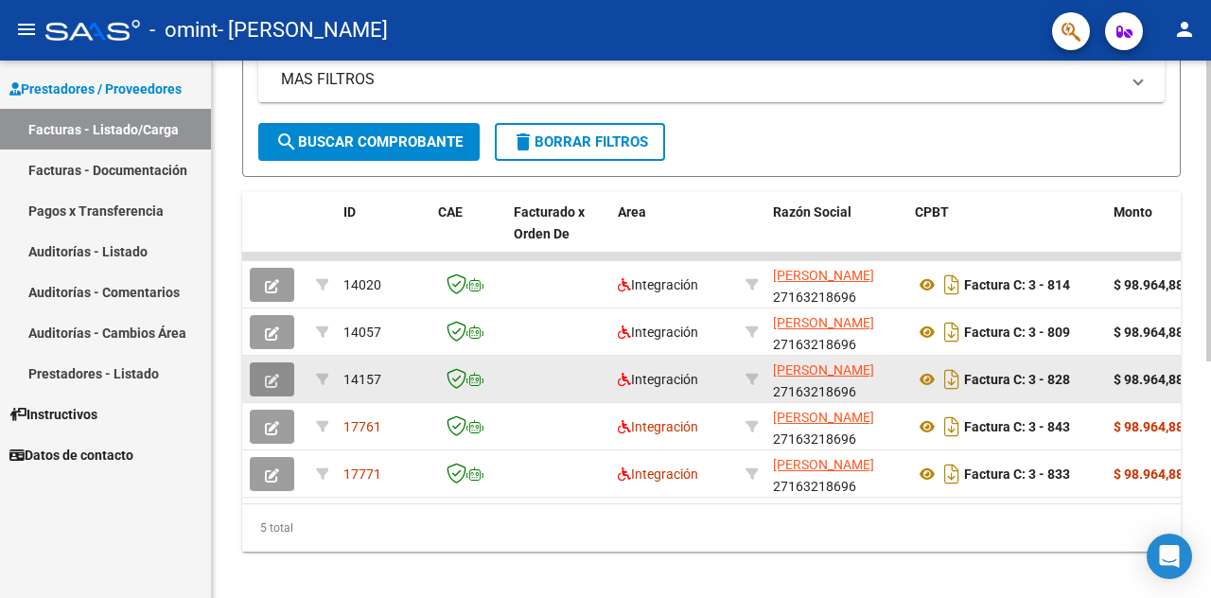
click at [266, 379] on icon "button" at bounding box center [272, 381] width 14 height 14
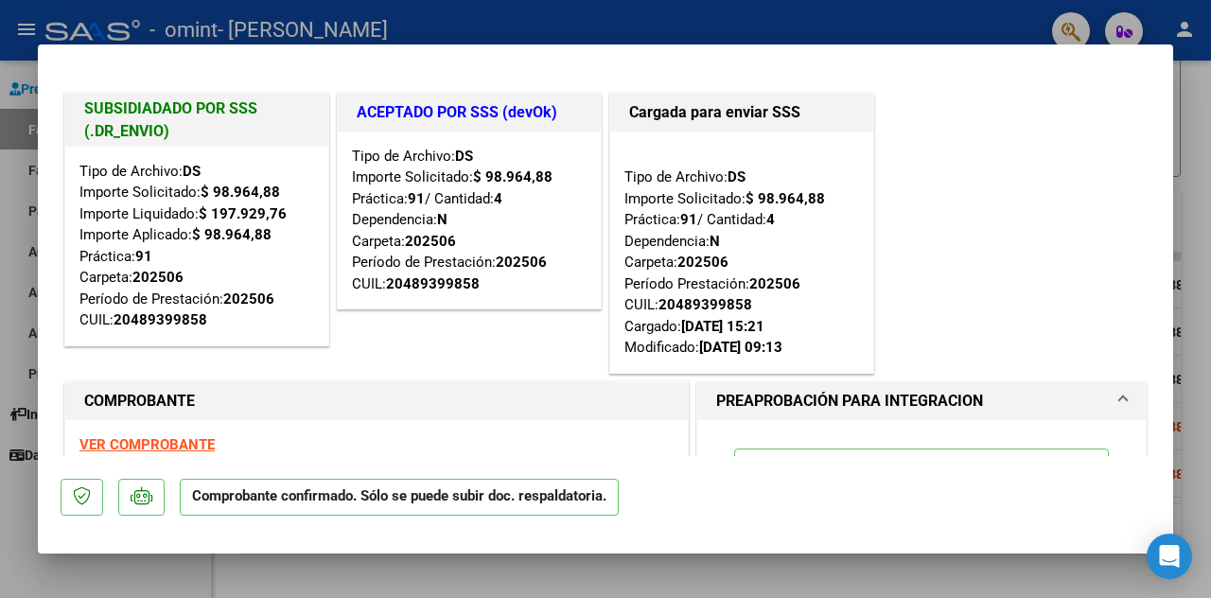
click at [836, 20] on div at bounding box center [605, 299] width 1211 height 598
type input "$ 0,00"
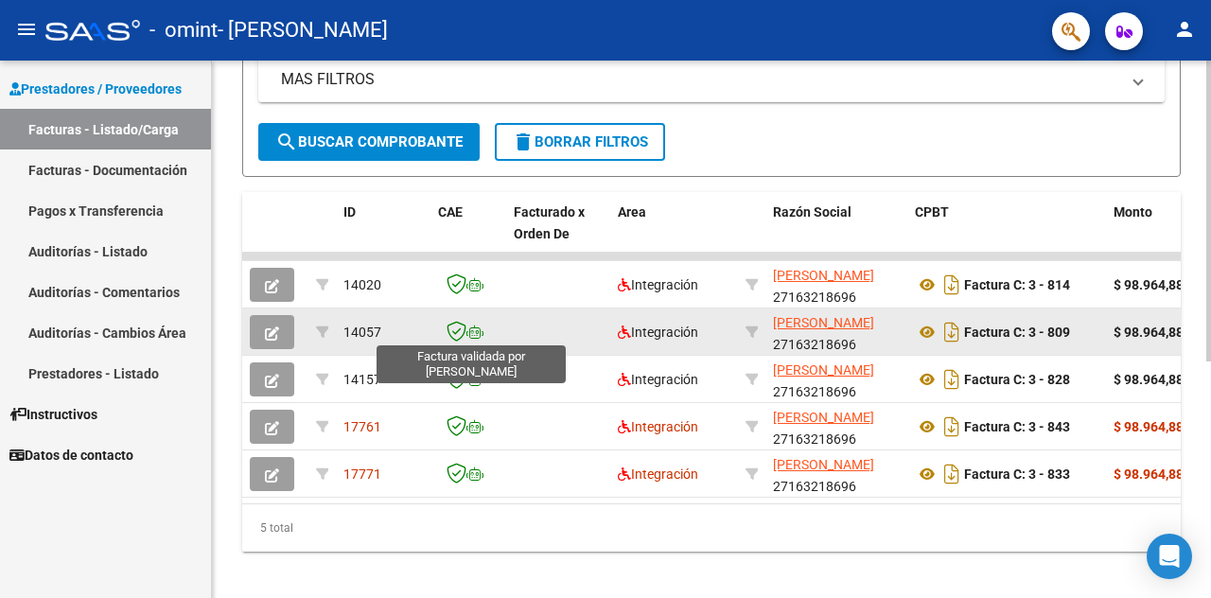
click at [462, 328] on icon at bounding box center [456, 331] width 20 height 21
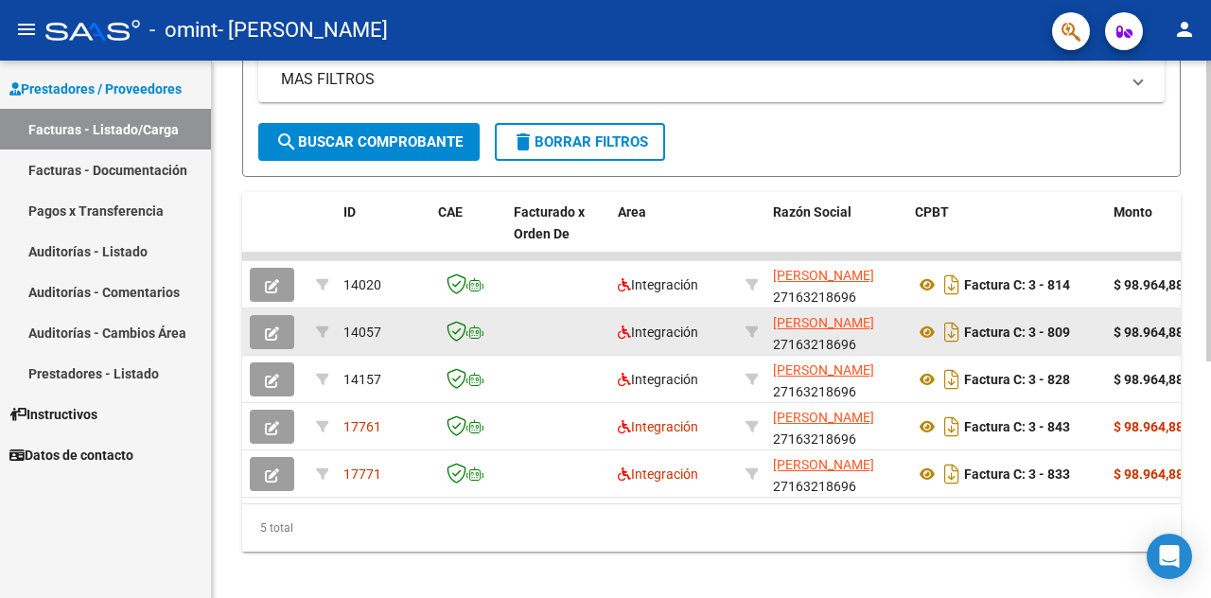
click at [271, 331] on icon "button" at bounding box center [272, 333] width 14 height 14
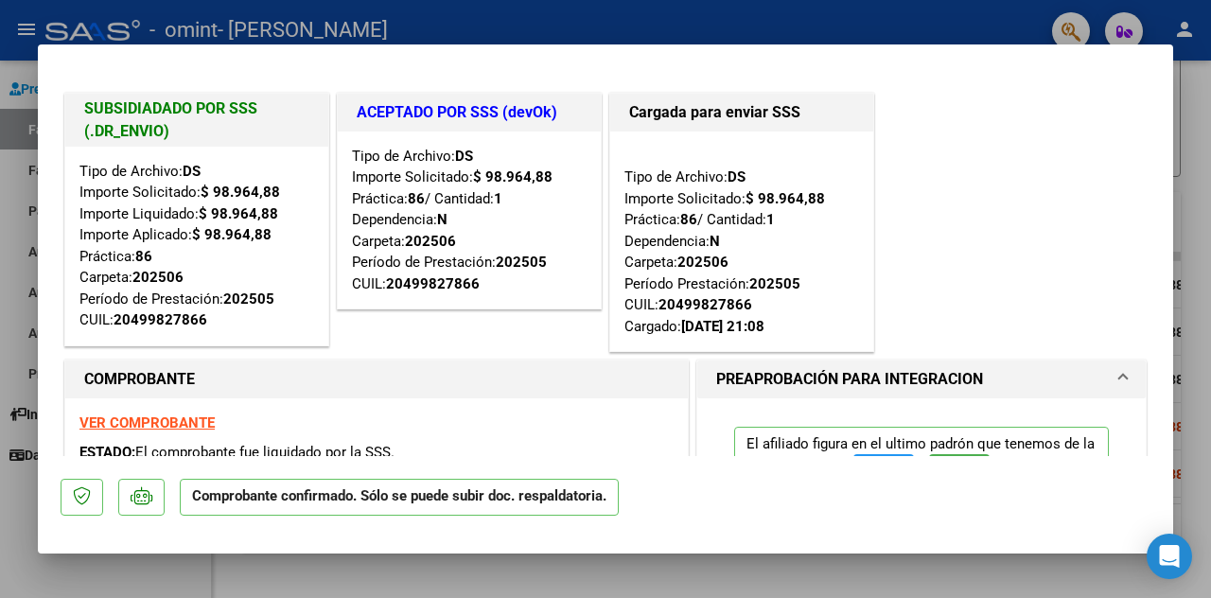
click at [588, 22] on div at bounding box center [605, 299] width 1211 height 598
type input "$ 0,00"
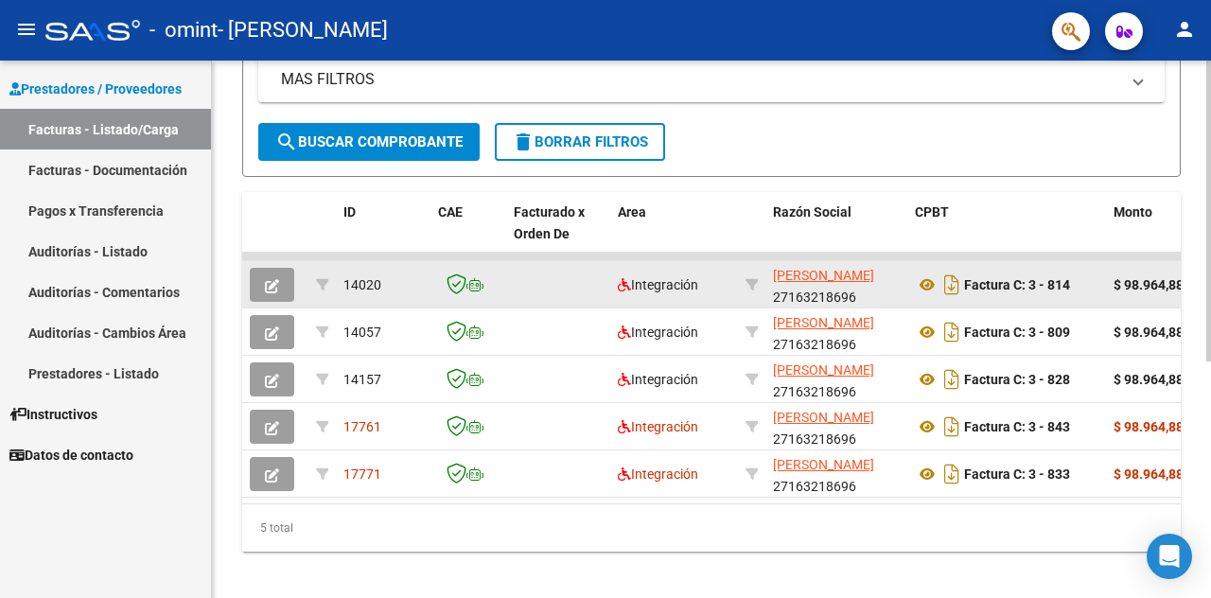
click at [269, 280] on icon "button" at bounding box center [272, 286] width 14 height 14
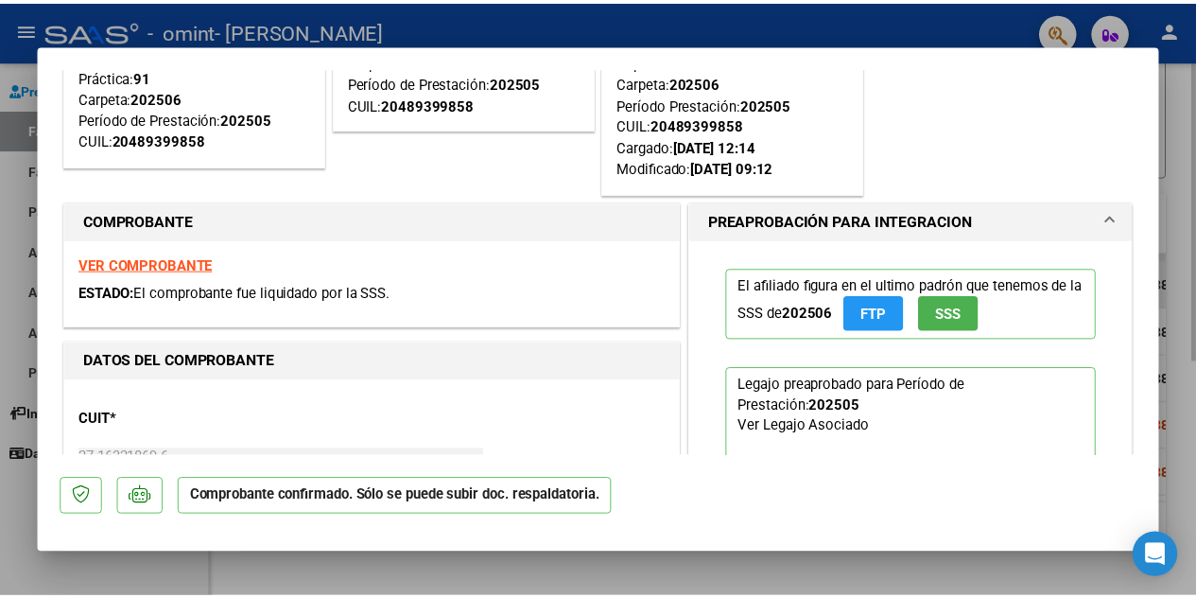
scroll to position [191, 0]
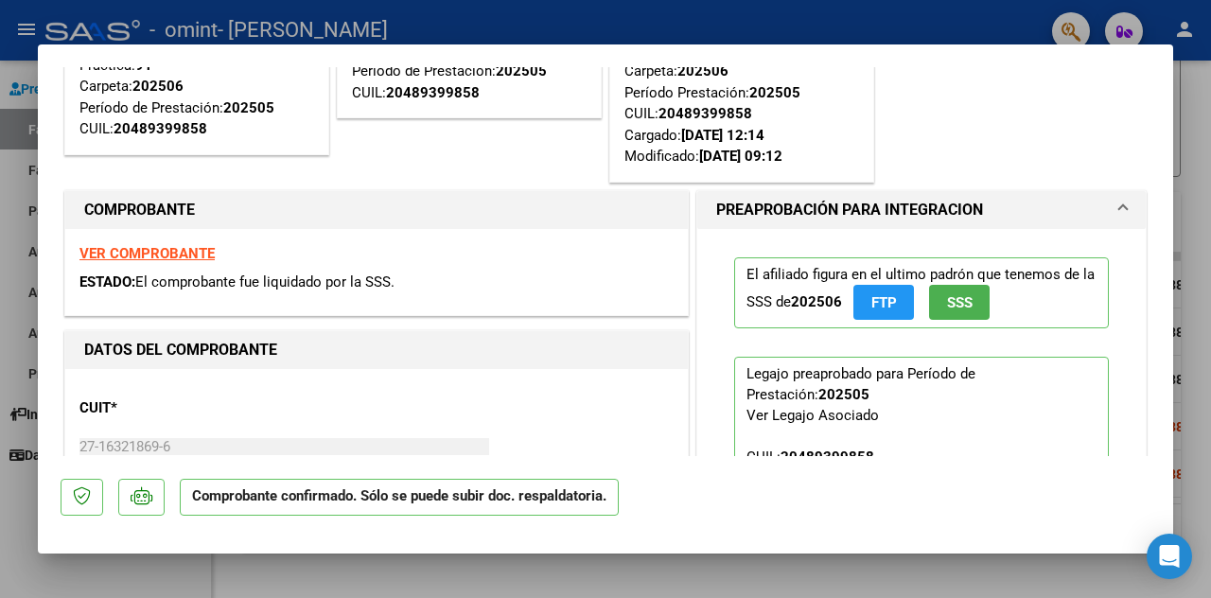
click at [165, 245] on strong "VER COMPROBANTE" at bounding box center [146, 253] width 135 height 17
click at [952, 37] on div at bounding box center [605, 299] width 1211 height 598
type input "$ 0,00"
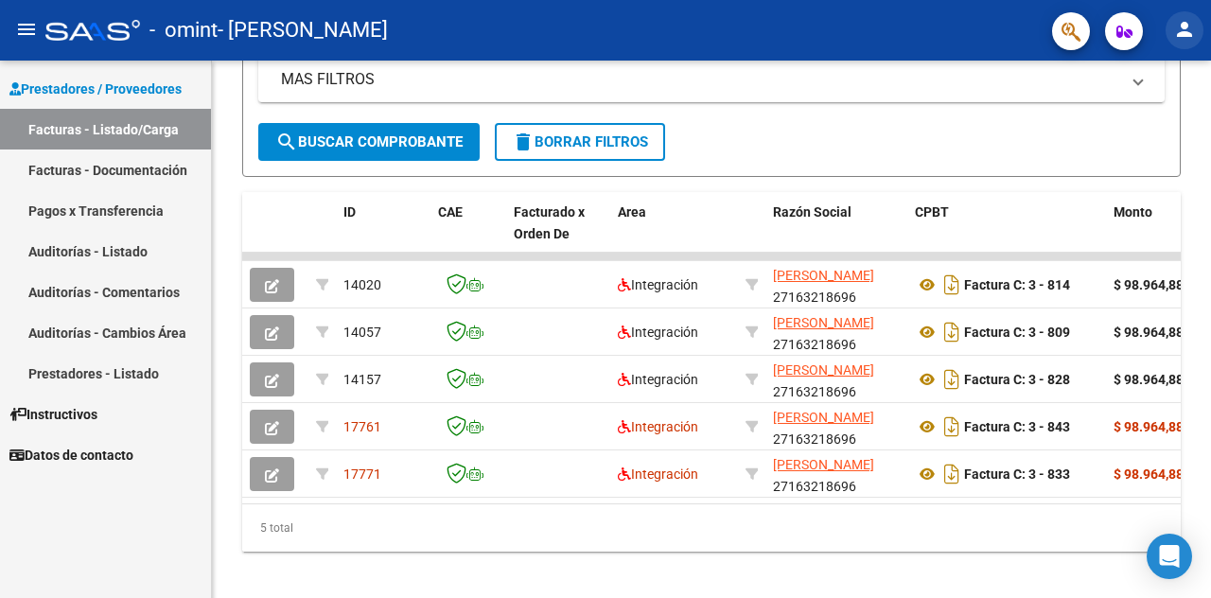
click at [1189, 31] on mat-icon "person" at bounding box center [1184, 29] width 23 height 23
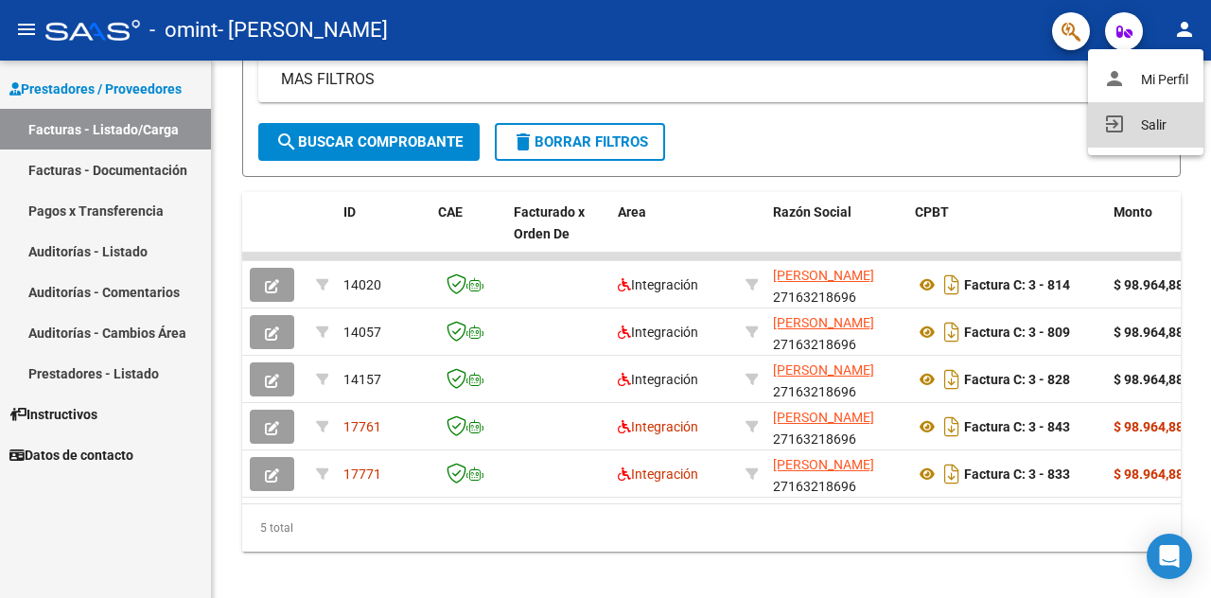
click at [1131, 127] on button "exit_to_app Salir" at bounding box center [1145, 124] width 115 height 45
